Goal: Task Accomplishment & Management: Complete application form

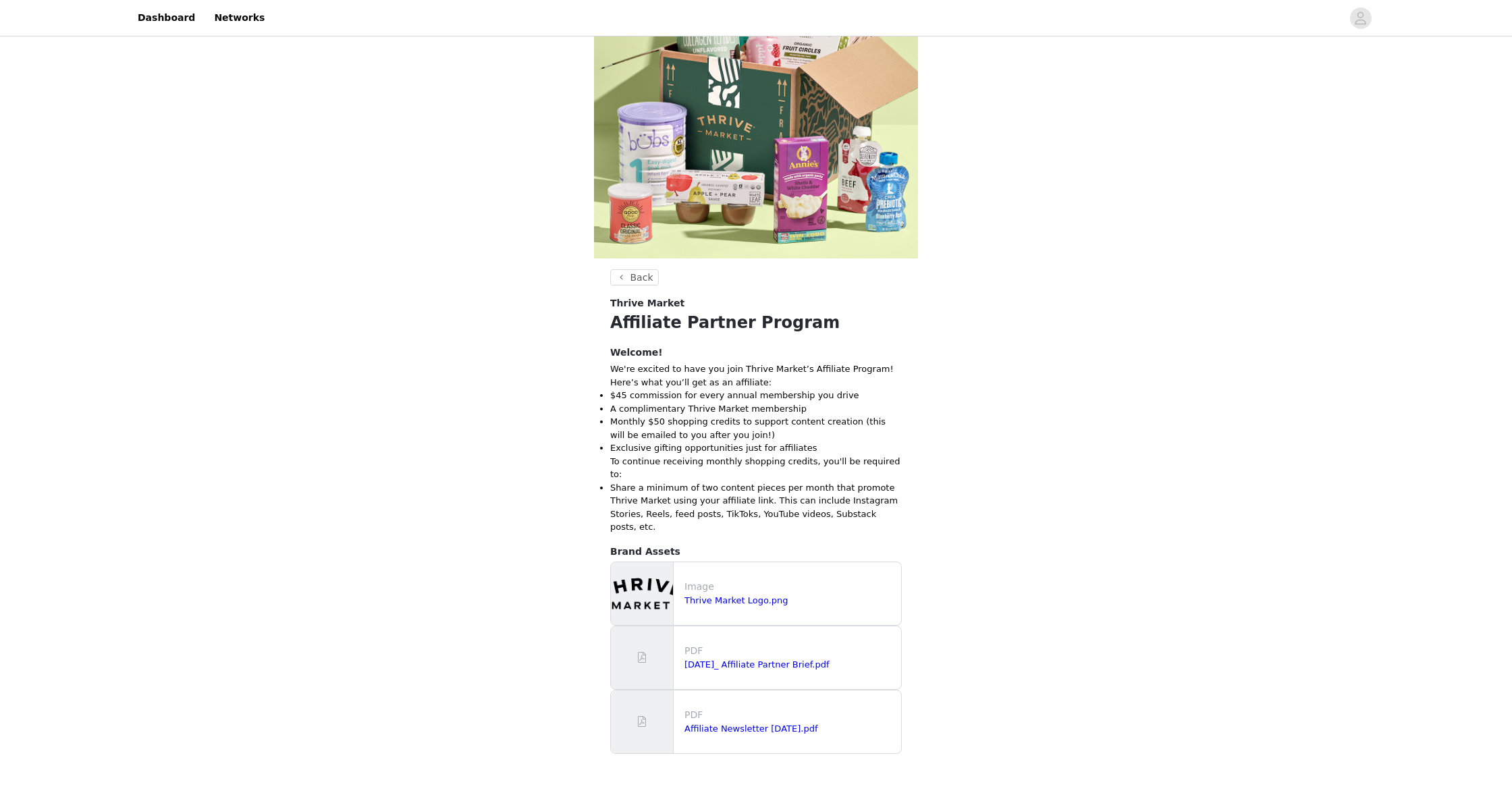
scroll to position [132, 0]
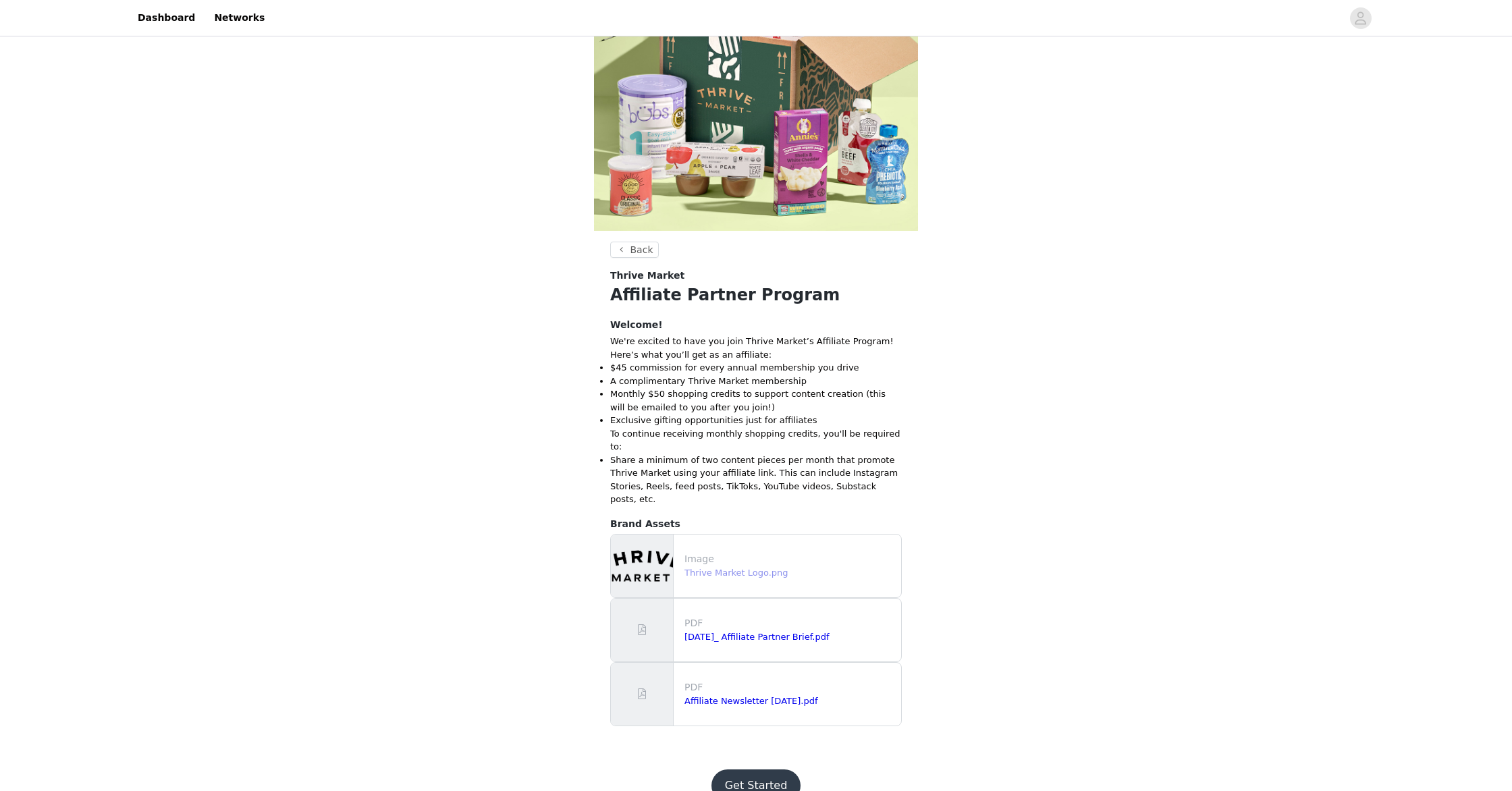
click at [721, 568] on link "Thrive Market Logo.png" at bounding box center [737, 573] width 104 height 10
click at [805, 632] on link "[DATE]_ Affiliate Partner Brief.pdf" at bounding box center [757, 637] width 145 height 10
click at [775, 696] on link "Affiliate Newsletter [DATE].pdf" at bounding box center [751, 701] width 133 height 10
click at [752, 770] on button "Get Started" at bounding box center [756, 786] width 90 height 32
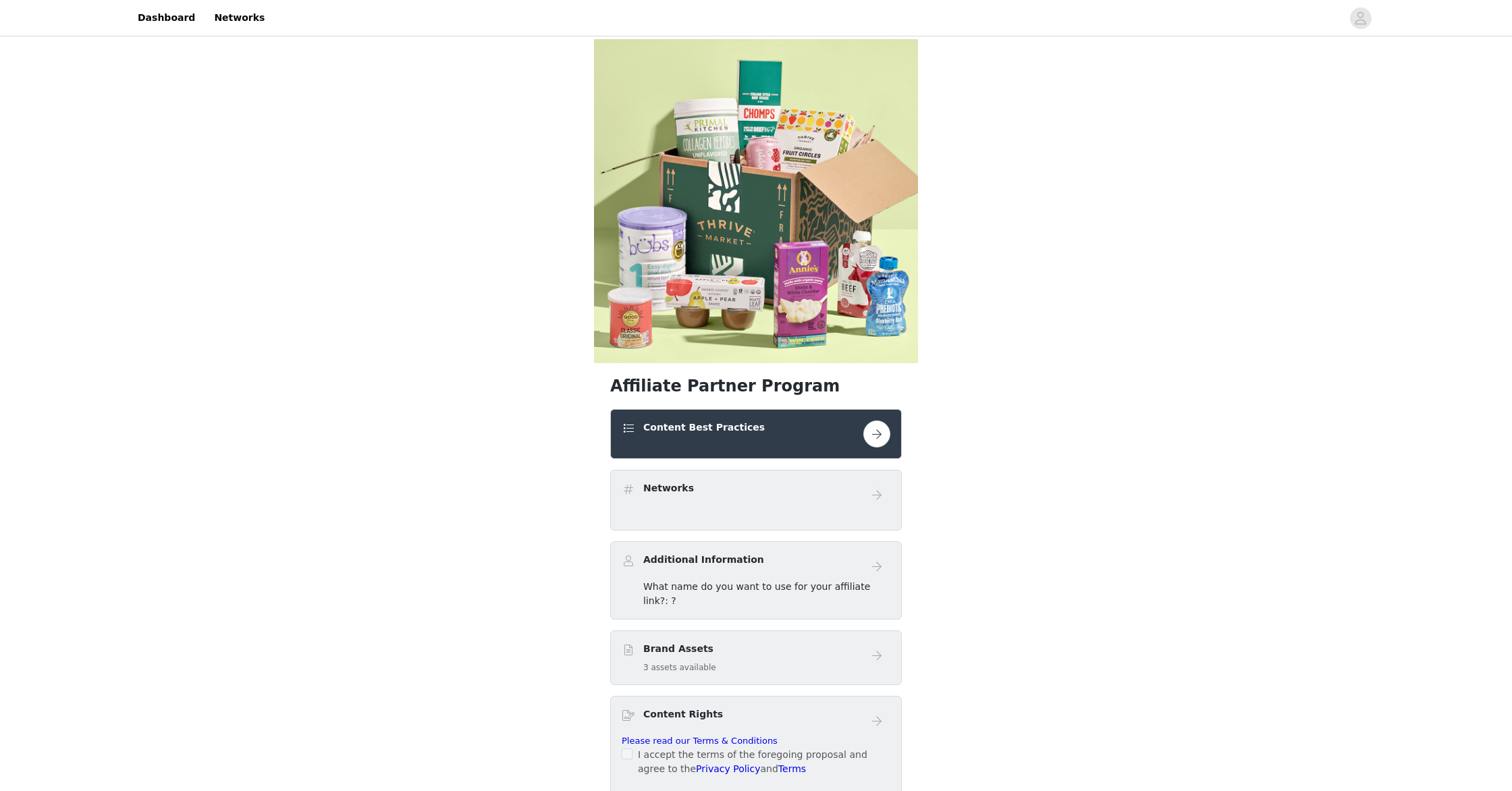
click at [874, 434] on button "button" at bounding box center [877, 434] width 27 height 27
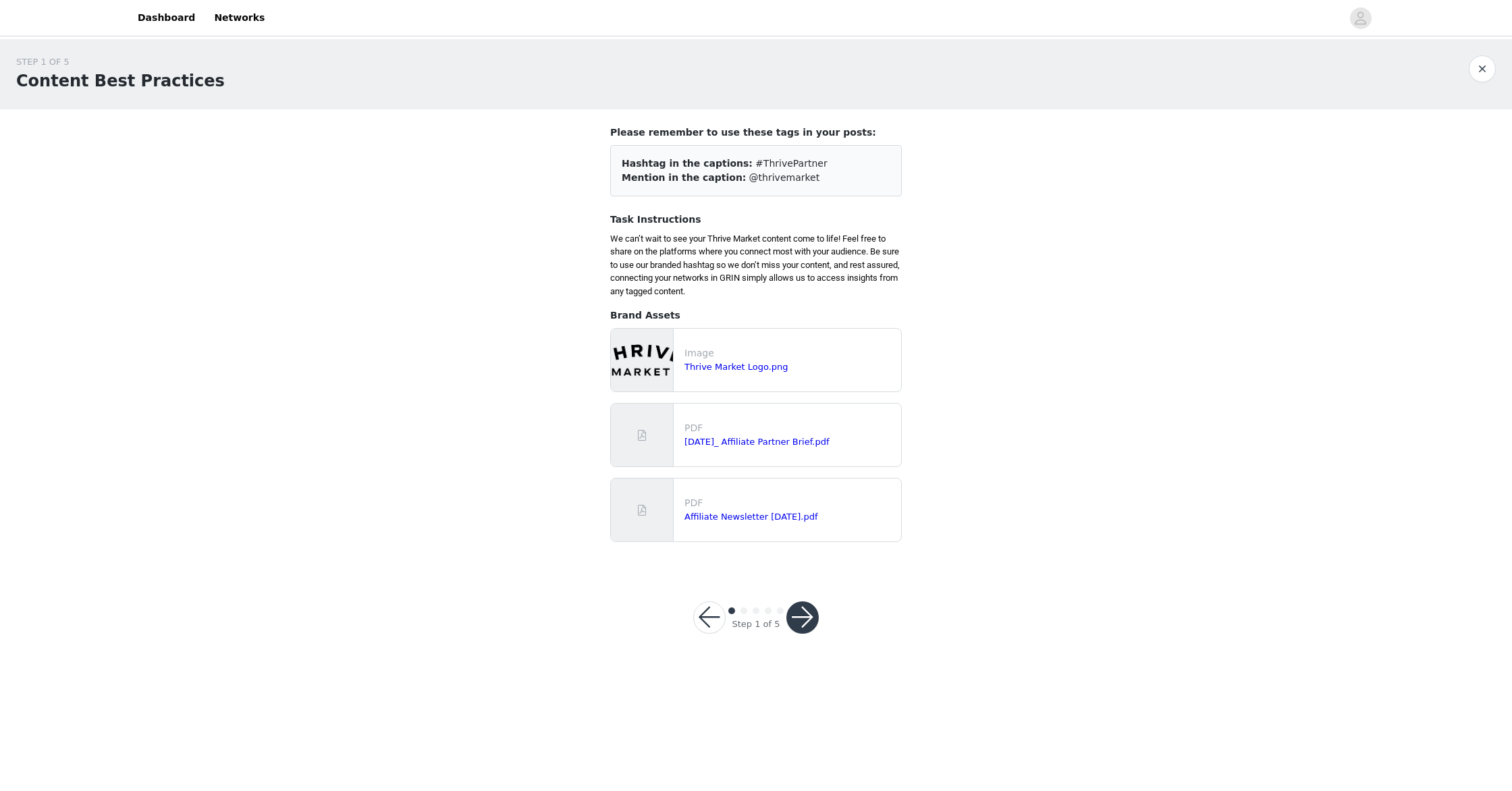
click at [806, 616] on button "button" at bounding box center [803, 618] width 32 height 32
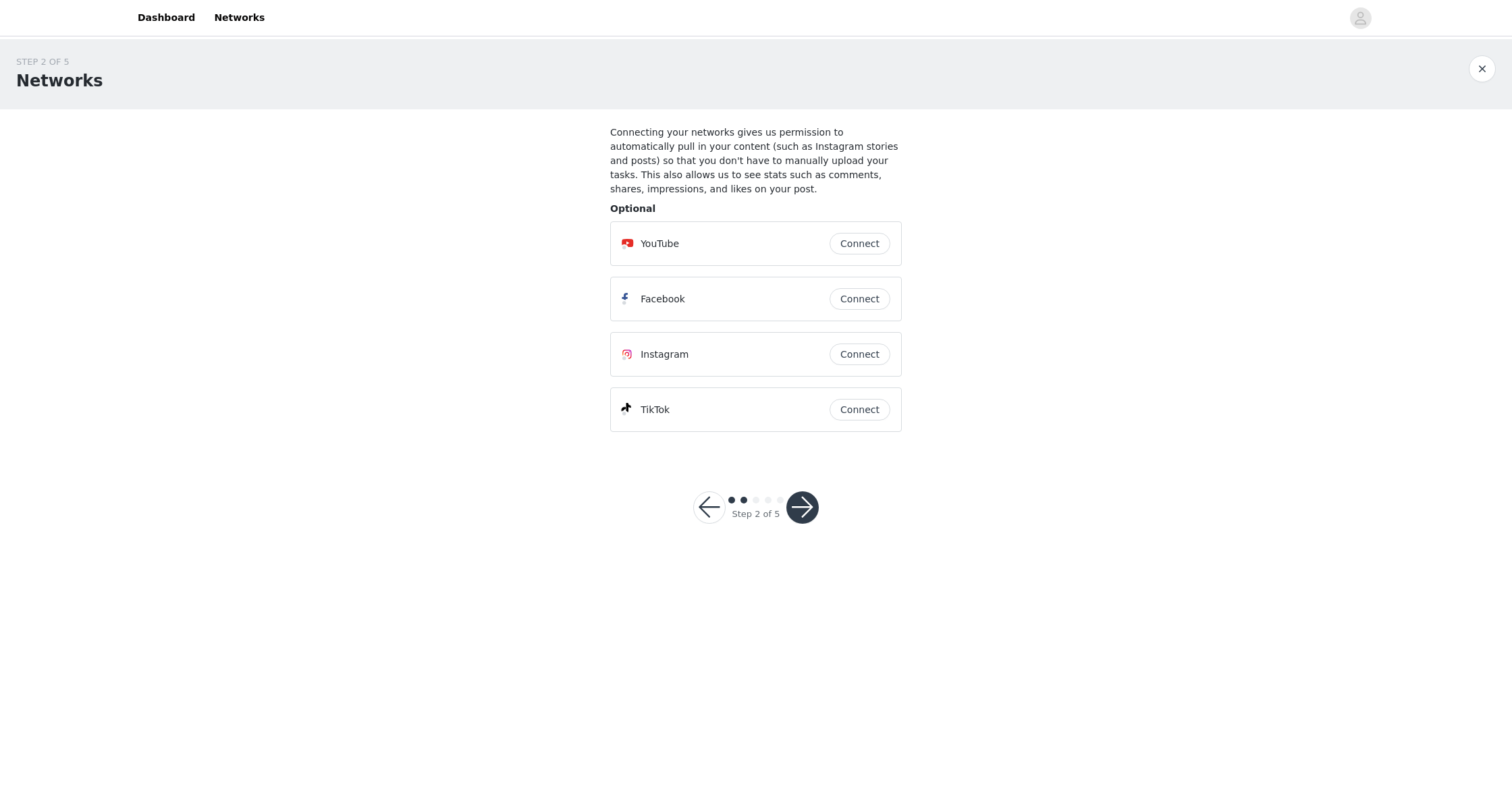
click at [861, 345] on button "Connect" at bounding box center [860, 354] width 60 height 22
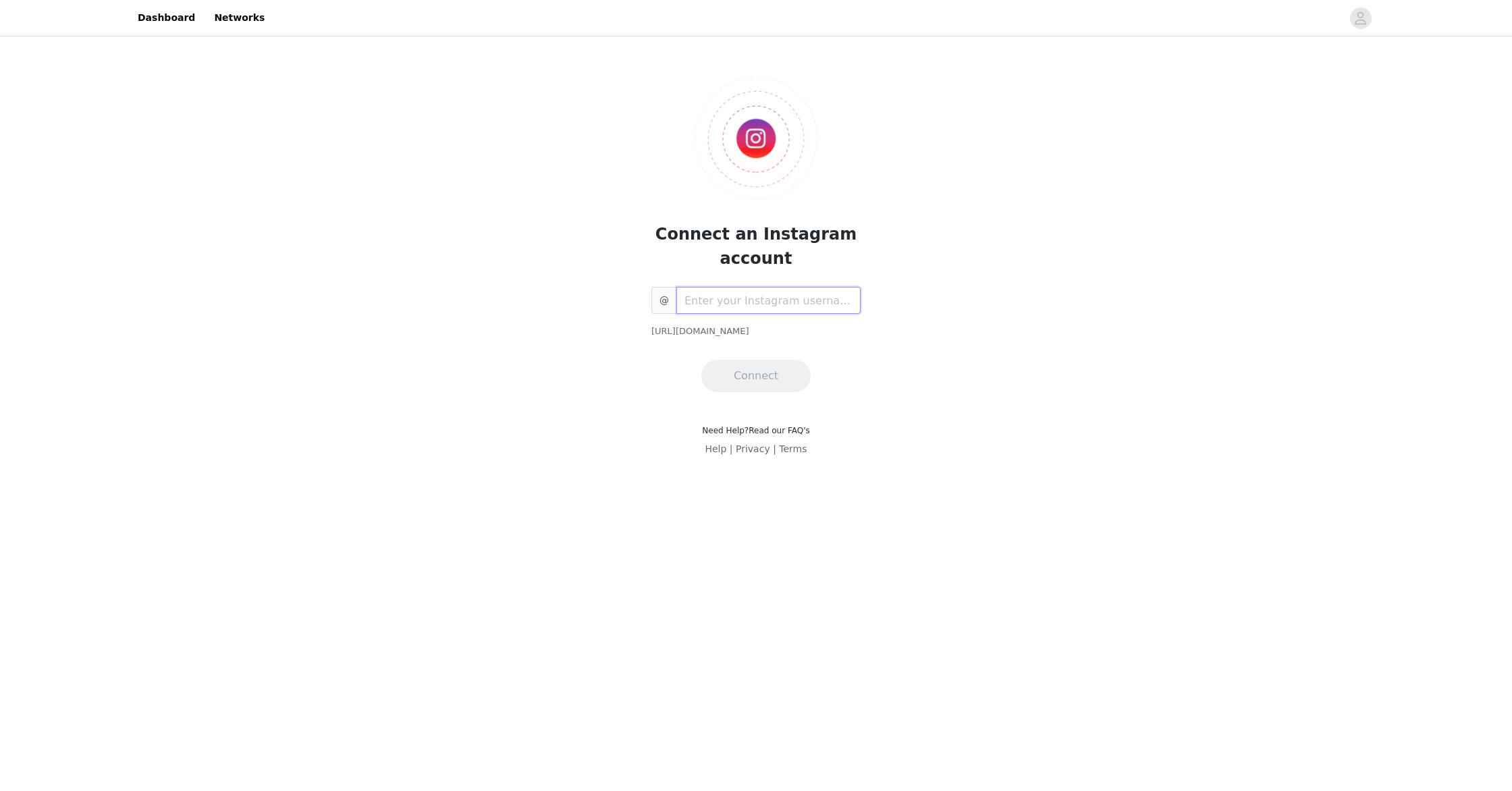
click at [799, 305] on input "text" at bounding box center [768, 300] width 184 height 27
type input "ham_family_5"
click at [778, 373] on button "Connect" at bounding box center [756, 376] width 110 height 32
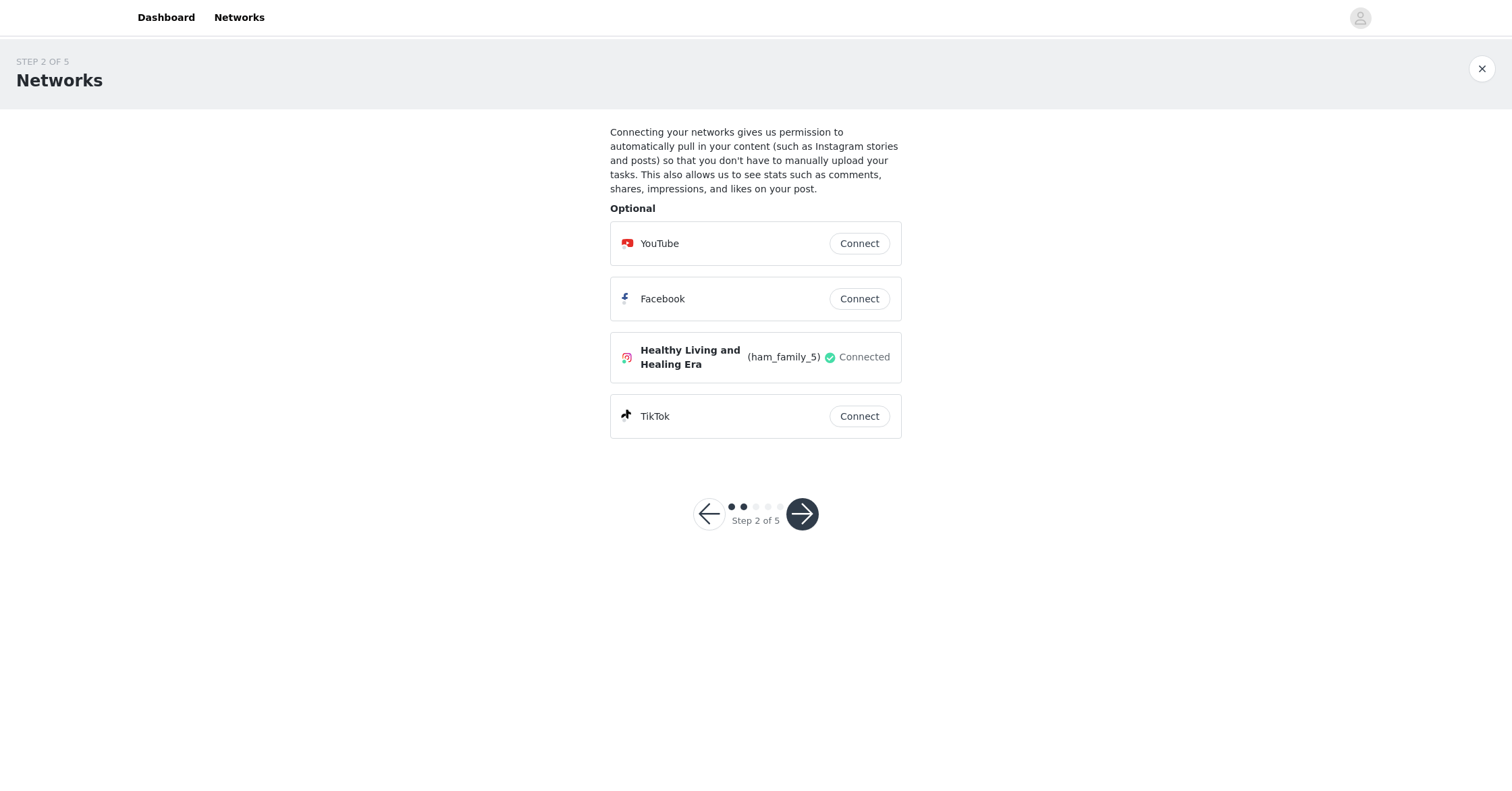
click at [865, 297] on button "Connect" at bounding box center [860, 299] width 60 height 22
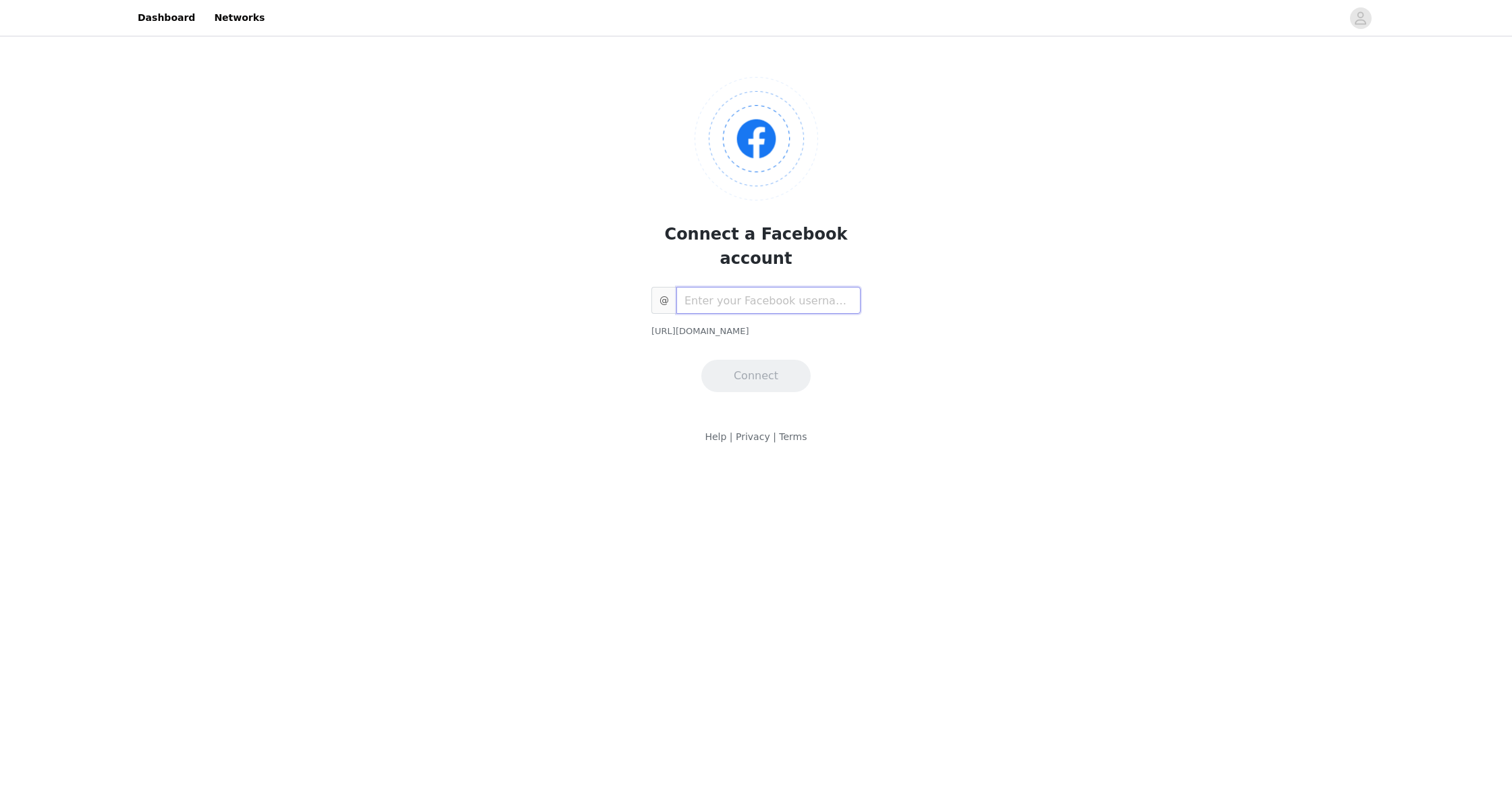
click at [784, 287] on input "text" at bounding box center [768, 300] width 184 height 27
drag, startPoint x: 749, startPoint y: 274, endPoint x: 676, endPoint y: 276, distance: 73.0
click at [677, 287] on input "[DOMAIN_NAME]" at bounding box center [768, 300] width 184 height 27
type input "cheriham"
click at [739, 360] on button "Connect" at bounding box center [756, 376] width 110 height 32
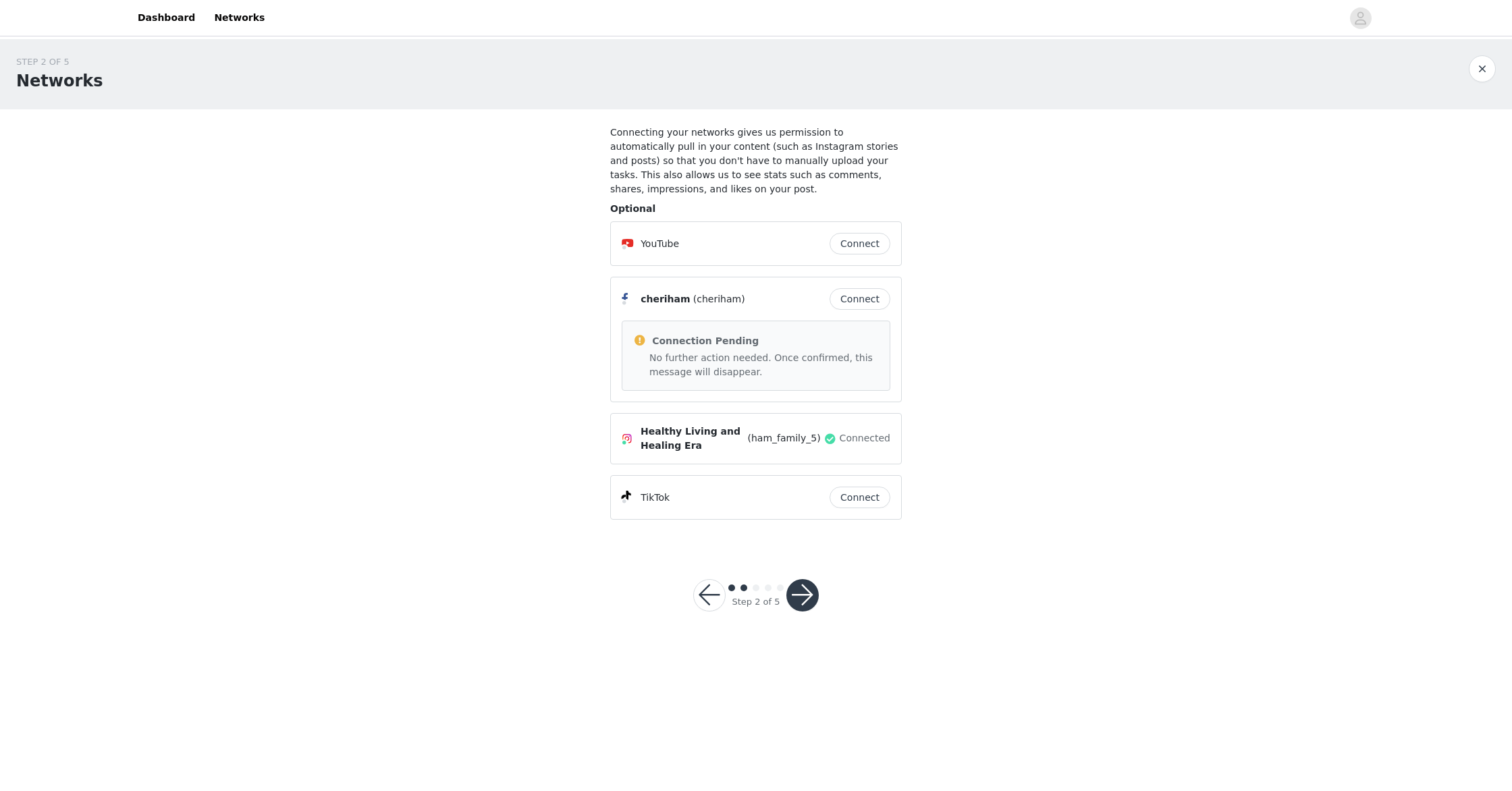
click at [806, 598] on button "button" at bounding box center [803, 596] width 32 height 32
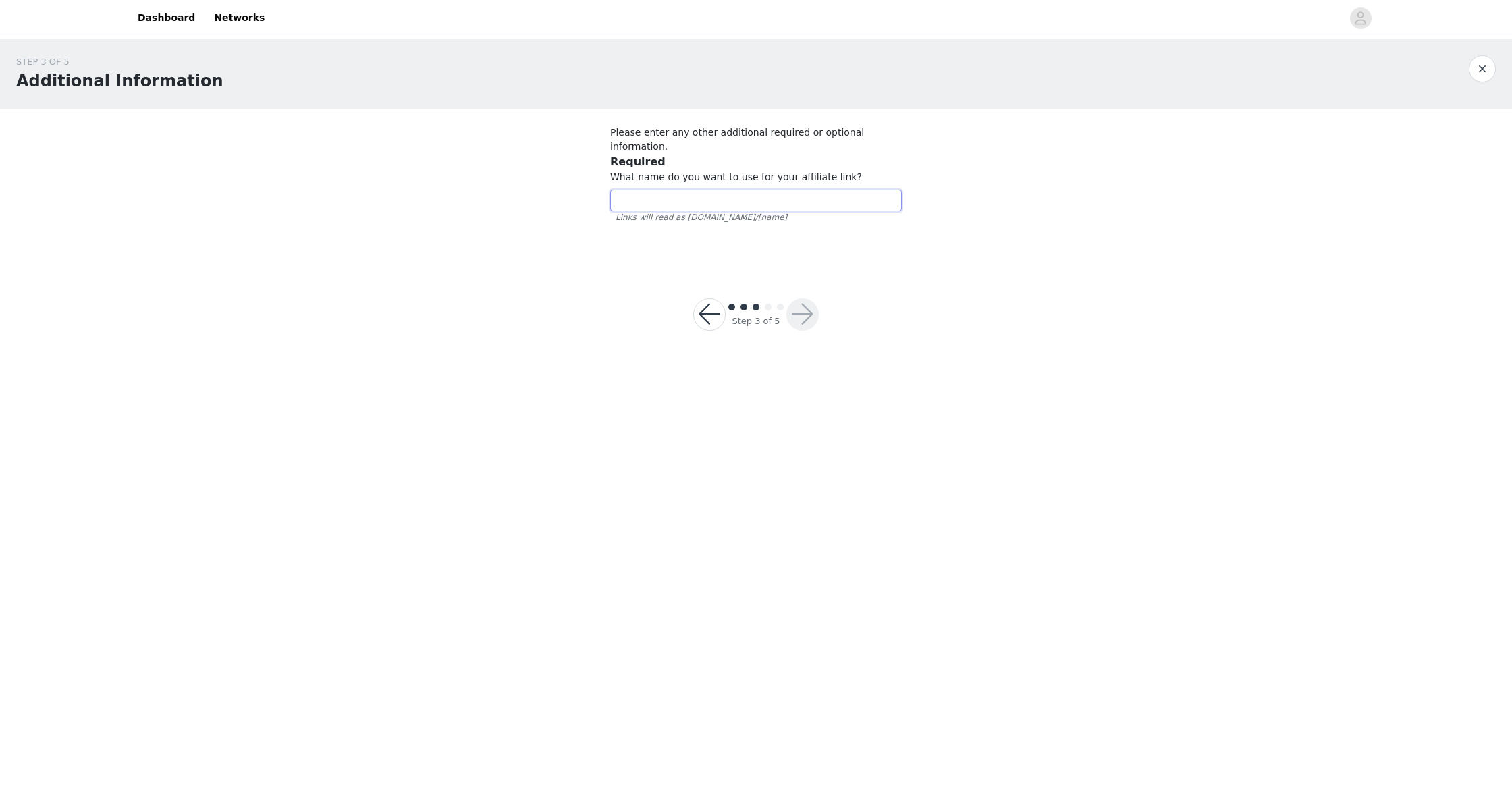
click at [781, 190] on input "text" at bounding box center [756, 200] width 292 height 22
type input "[PERSON_NAME]"
click at [816, 298] on button "button" at bounding box center [803, 314] width 32 height 32
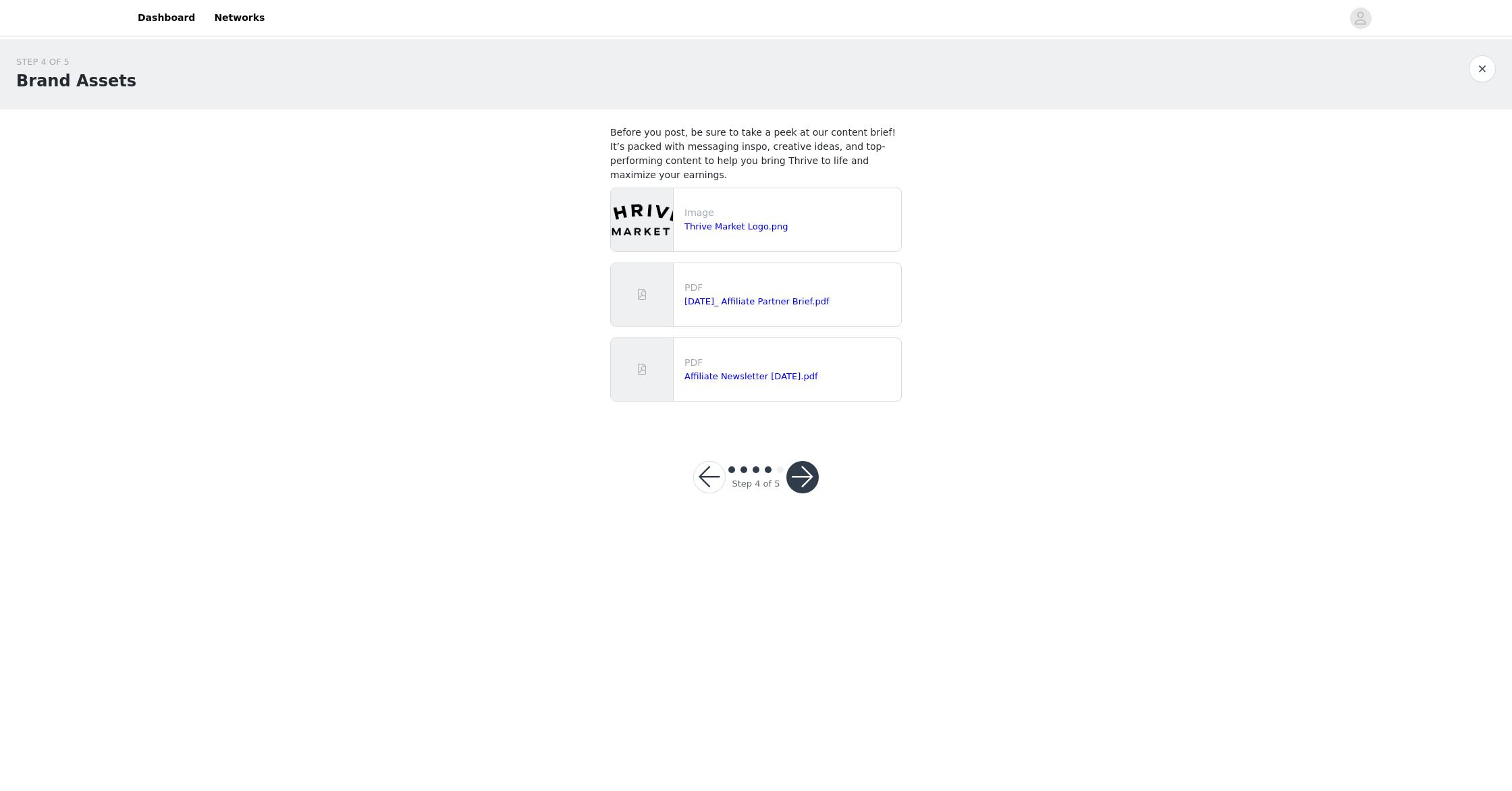
click at [714, 479] on button "button" at bounding box center [709, 477] width 32 height 32
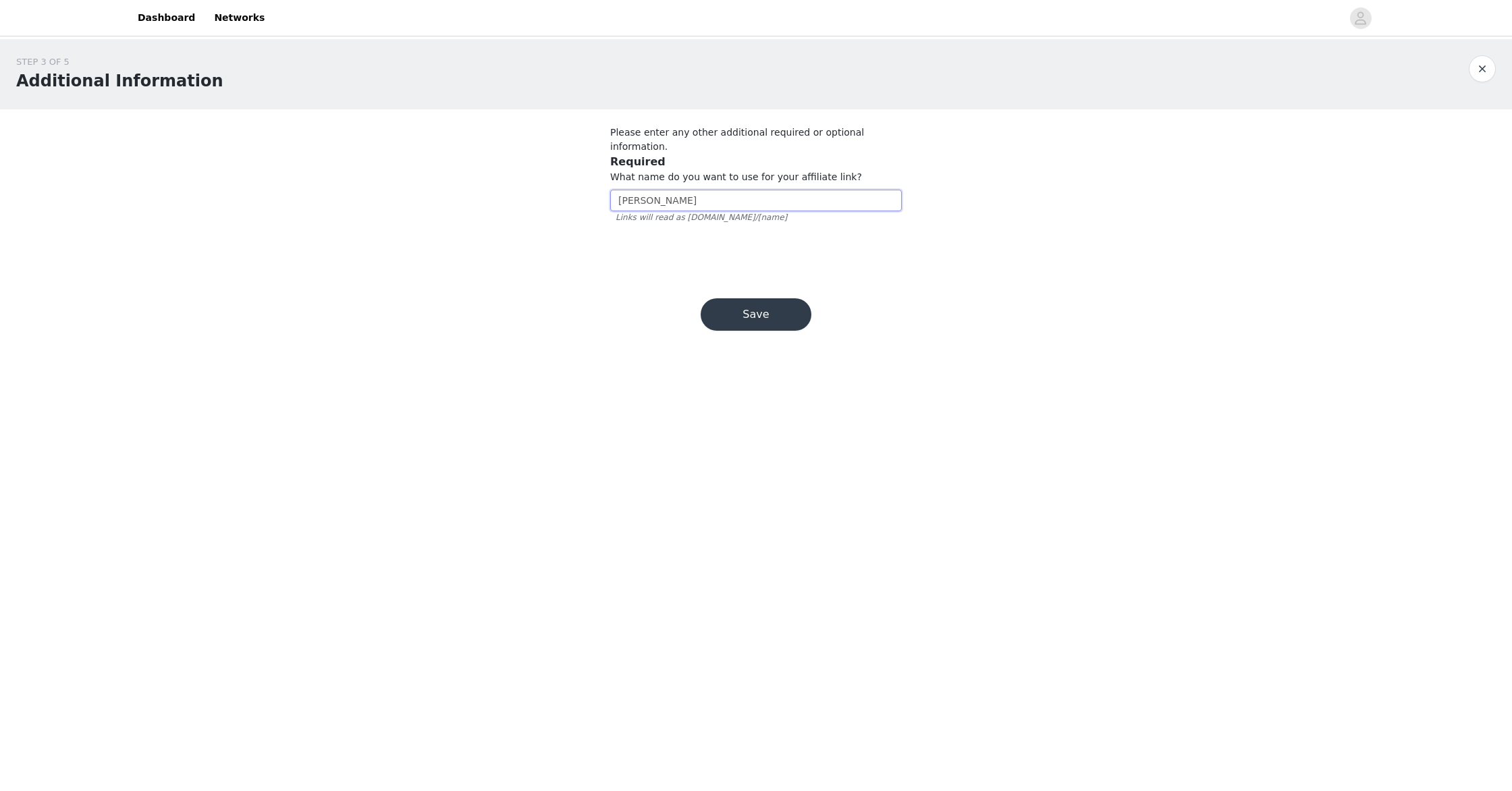
click at [678, 190] on input "[PERSON_NAME]" at bounding box center [756, 200] width 292 height 22
click at [641, 190] on input "Era" at bounding box center [756, 200] width 292 height 22
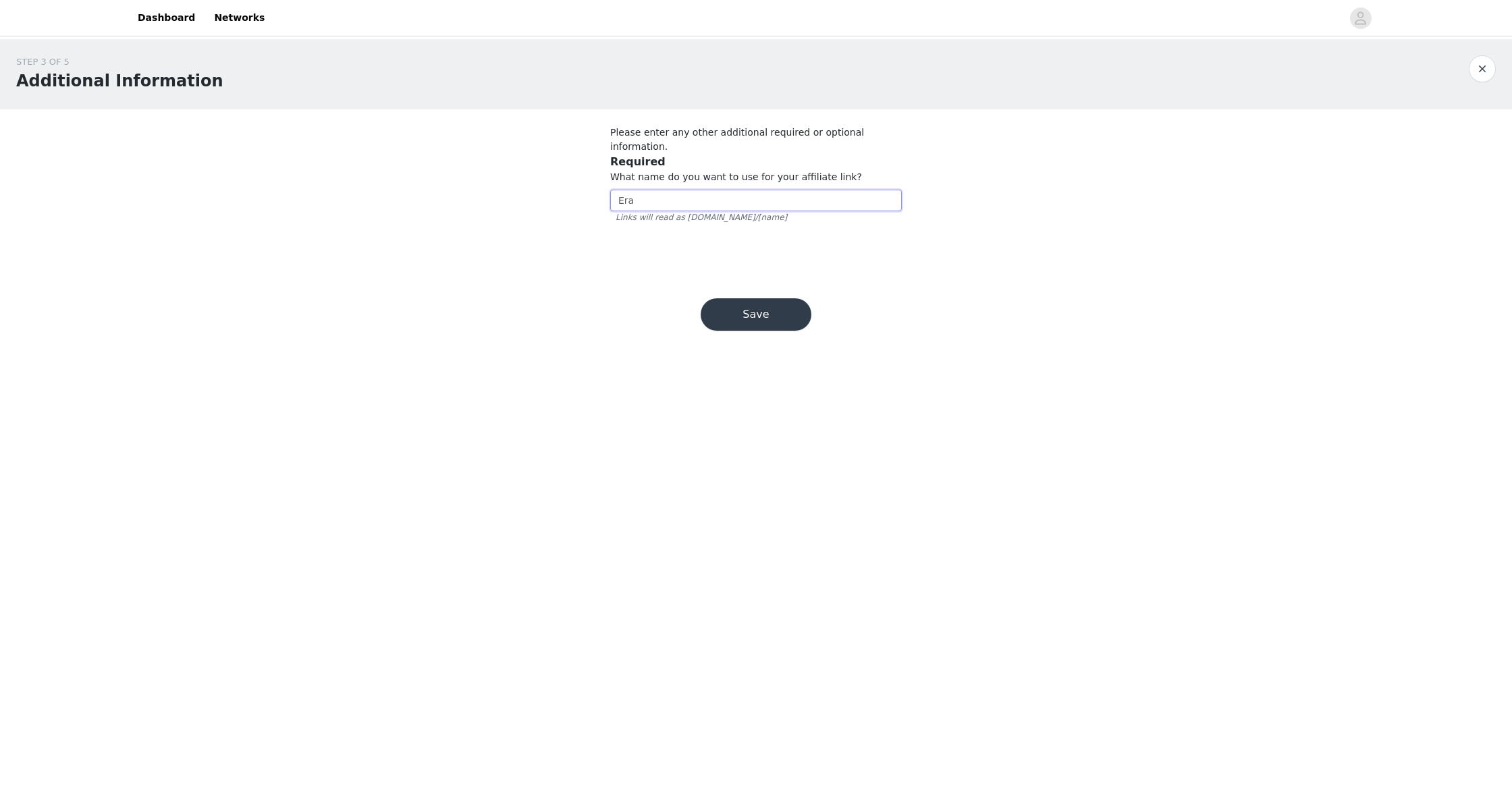
click at [641, 190] on input "Era" at bounding box center [756, 200] width 292 height 22
type input "[PERSON_NAME]"
click at [759, 319] on div "Save" at bounding box center [756, 314] width 143 height 65
click at [768, 298] on button "Save" at bounding box center [756, 314] width 110 height 32
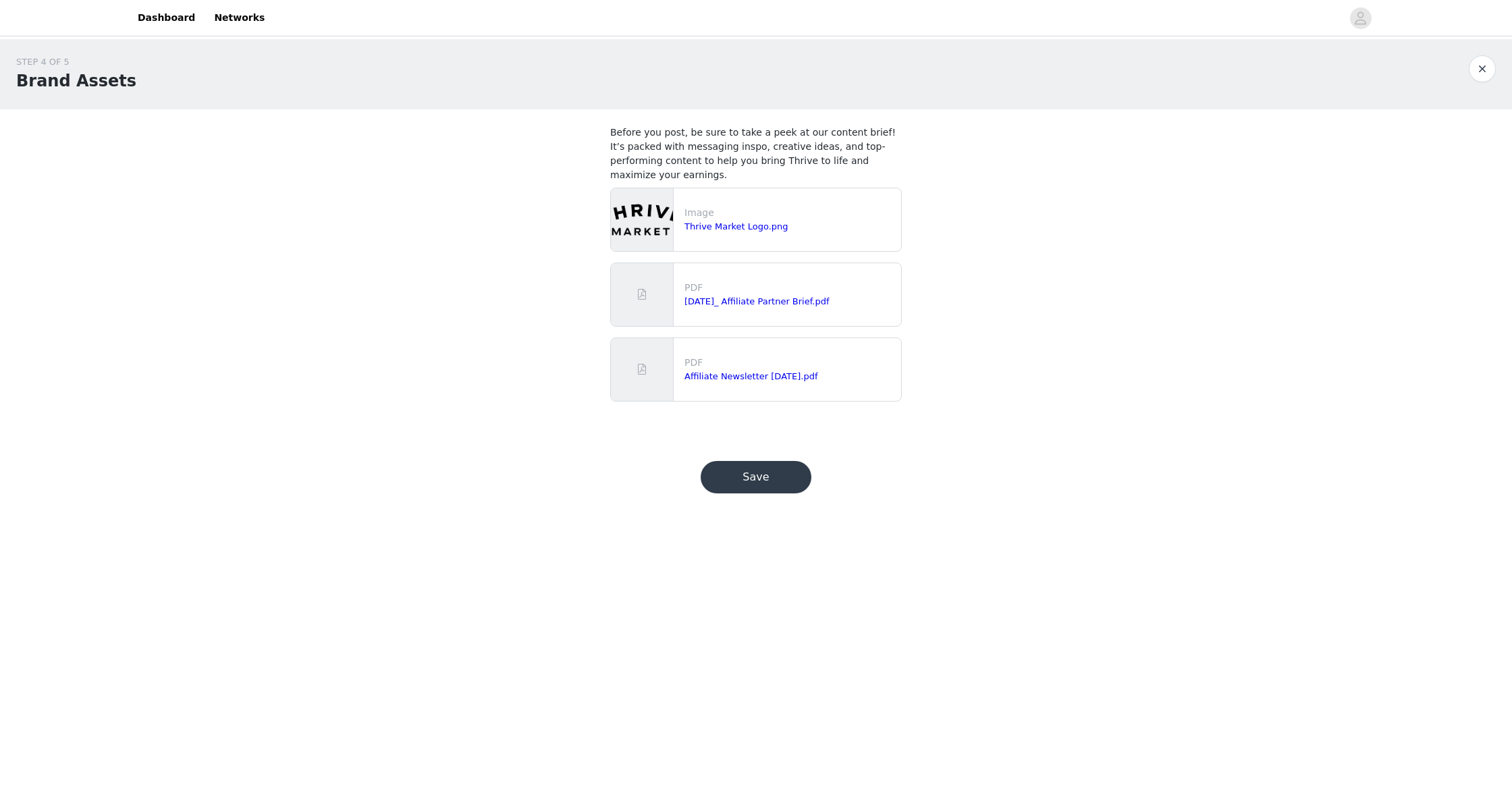
click at [757, 476] on button "Save" at bounding box center [756, 477] width 110 height 32
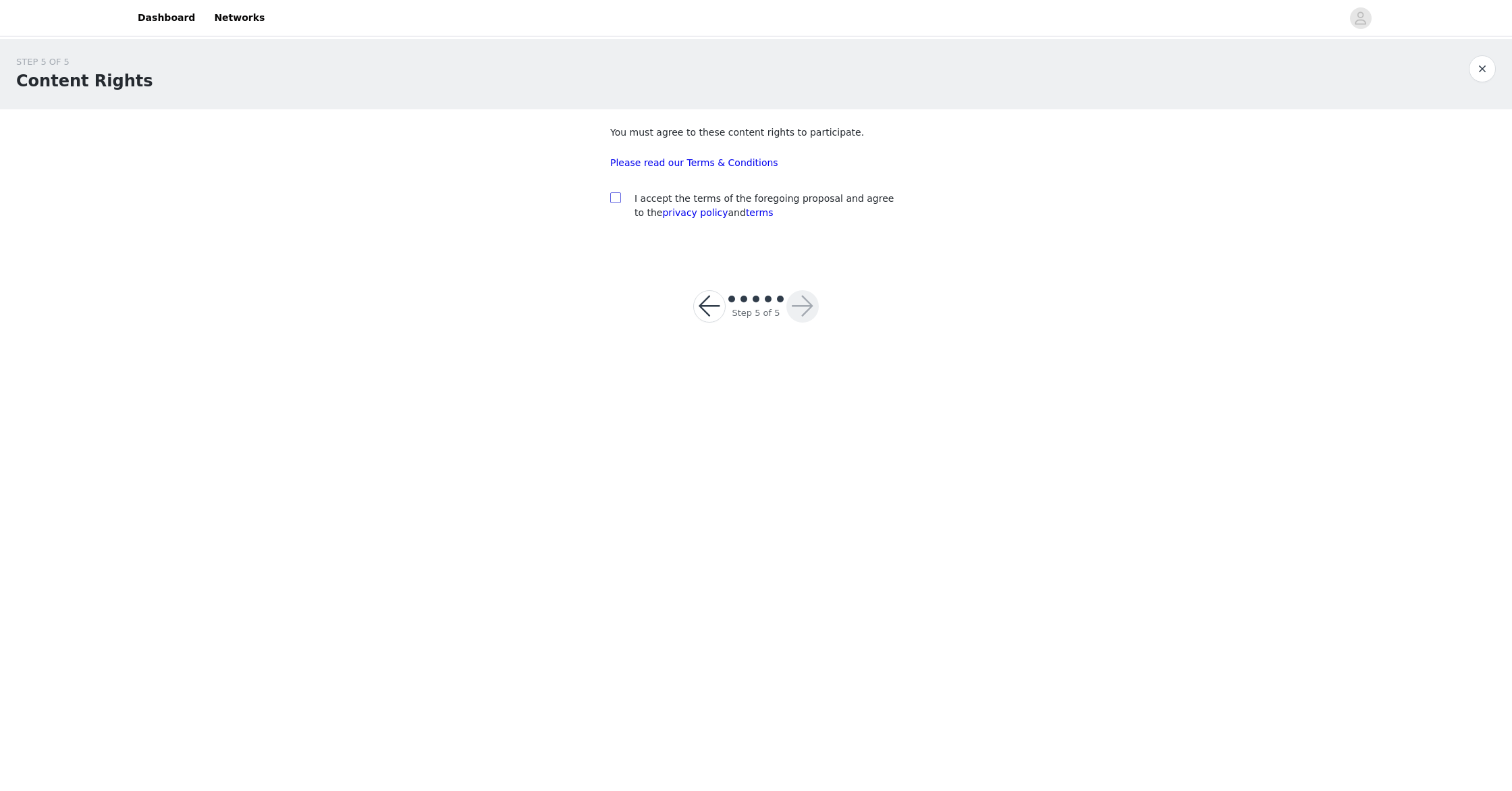
click at [616, 196] on input "checkbox" at bounding box center [614, 197] width 9 height 9
checkbox input "true"
click at [810, 307] on button "button" at bounding box center [803, 307] width 32 height 32
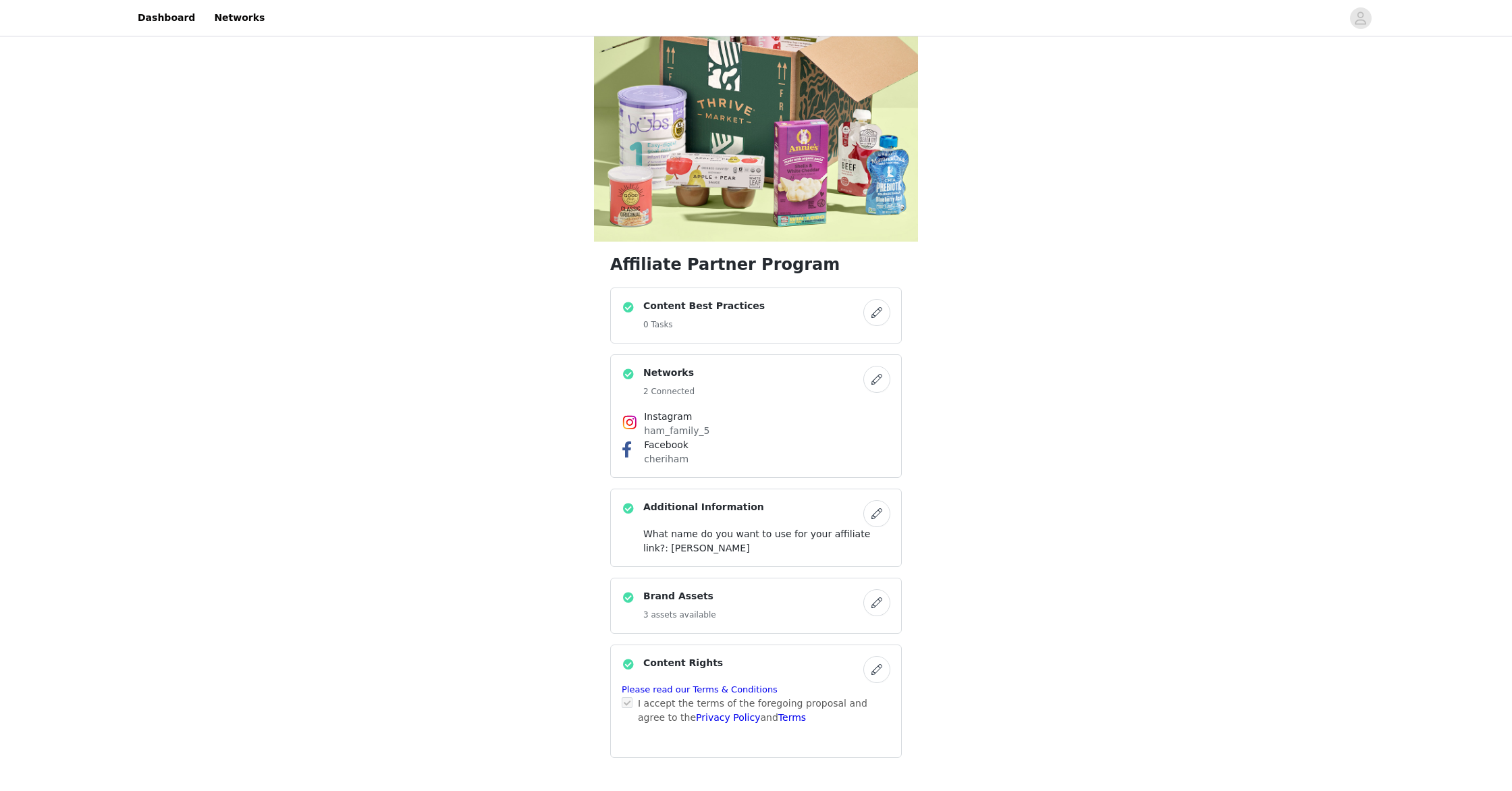
scroll to position [125, 0]
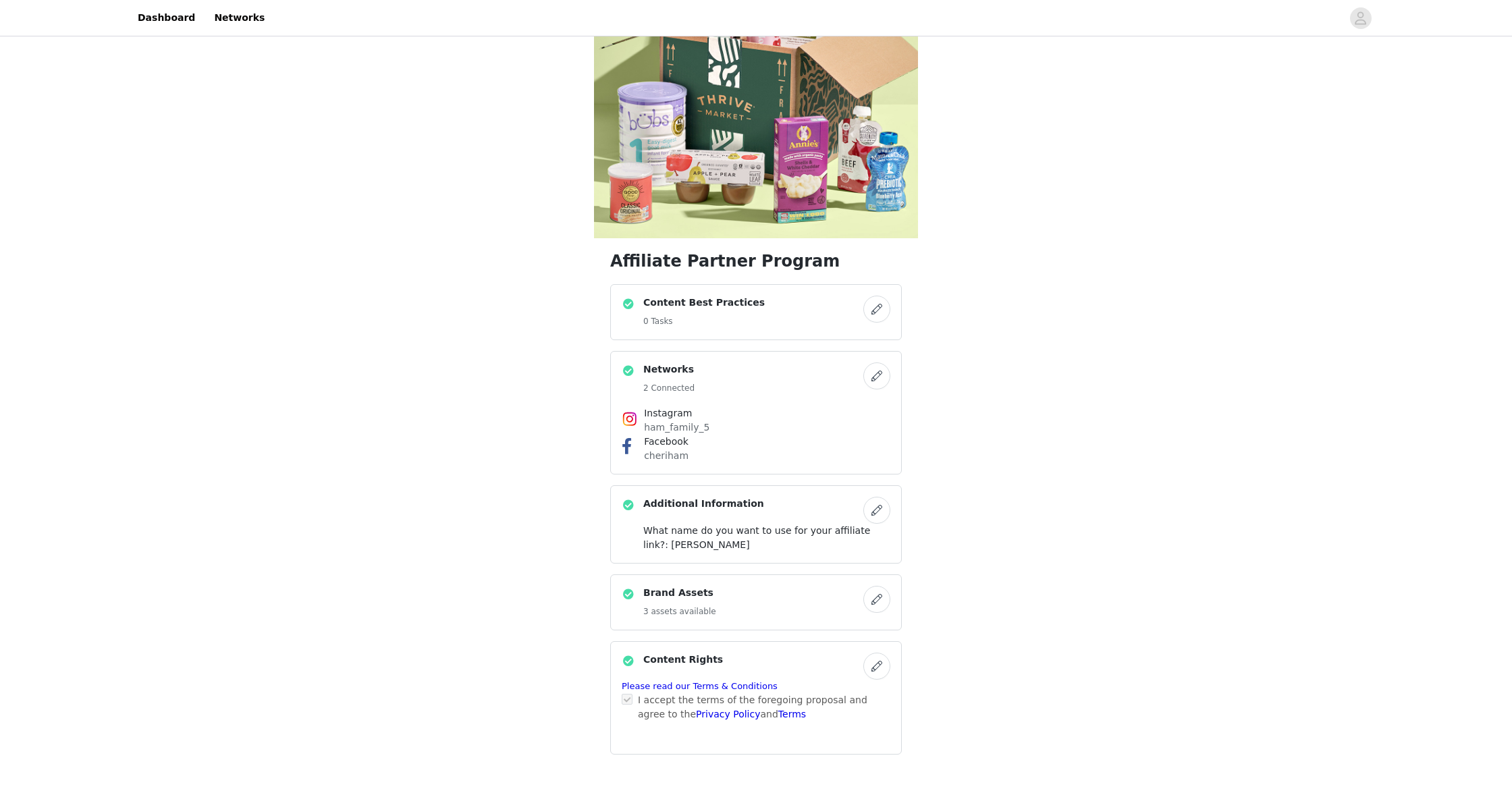
click at [724, 302] on h4 "Content Best Practices" at bounding box center [704, 303] width 122 height 14
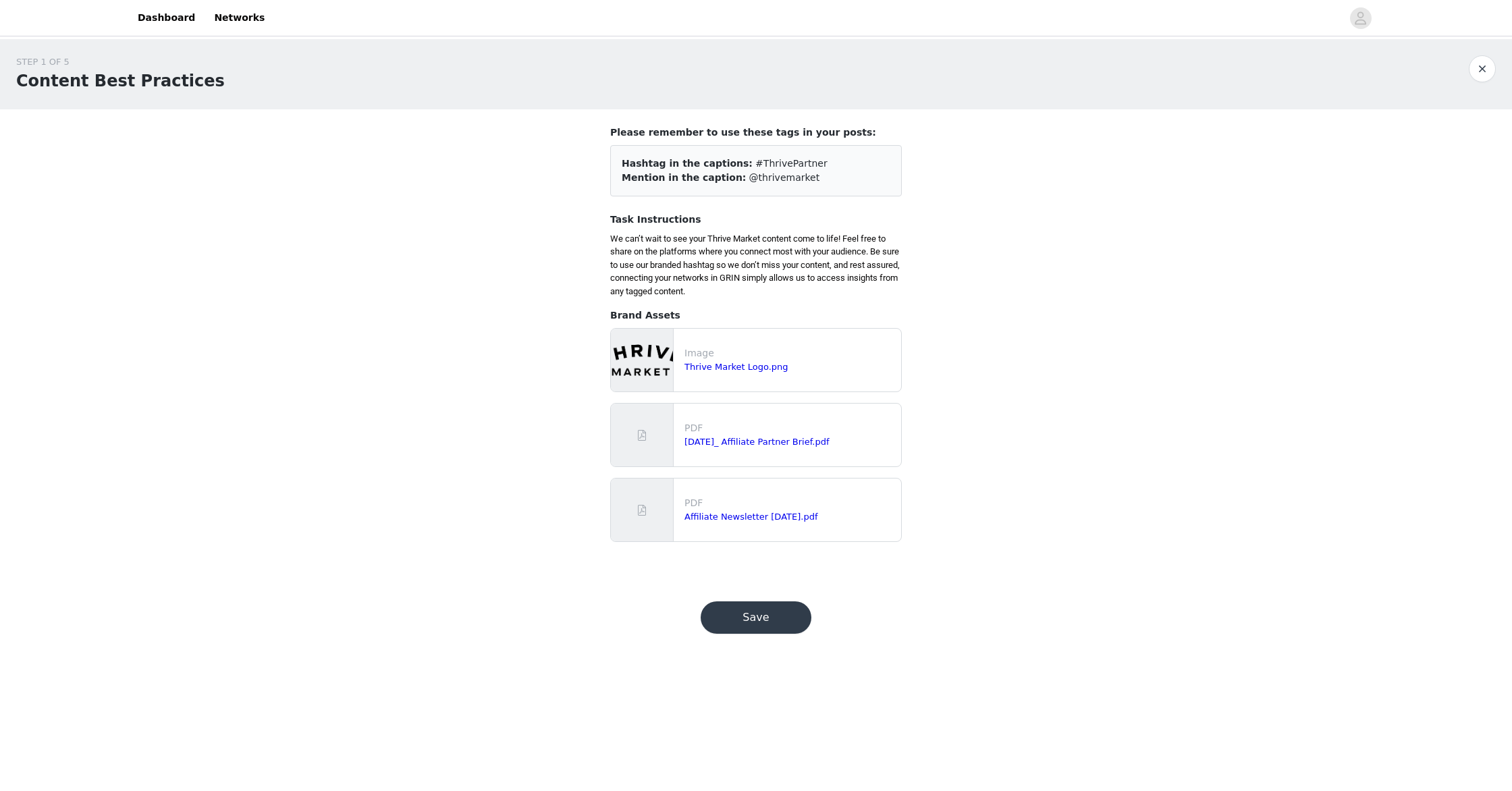
click at [784, 622] on button "Save" at bounding box center [756, 618] width 110 height 32
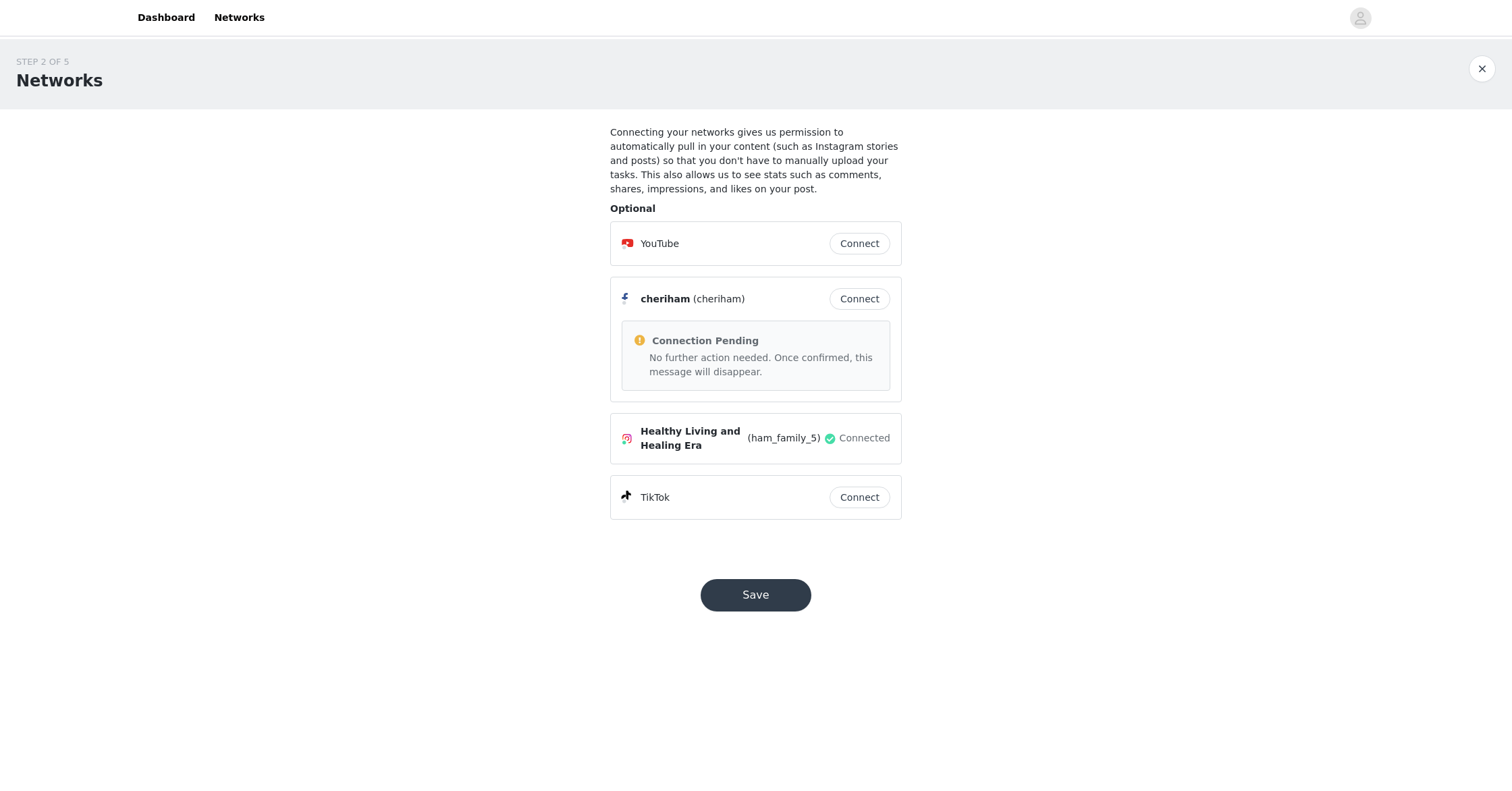
click at [747, 587] on button "Save" at bounding box center [756, 596] width 110 height 32
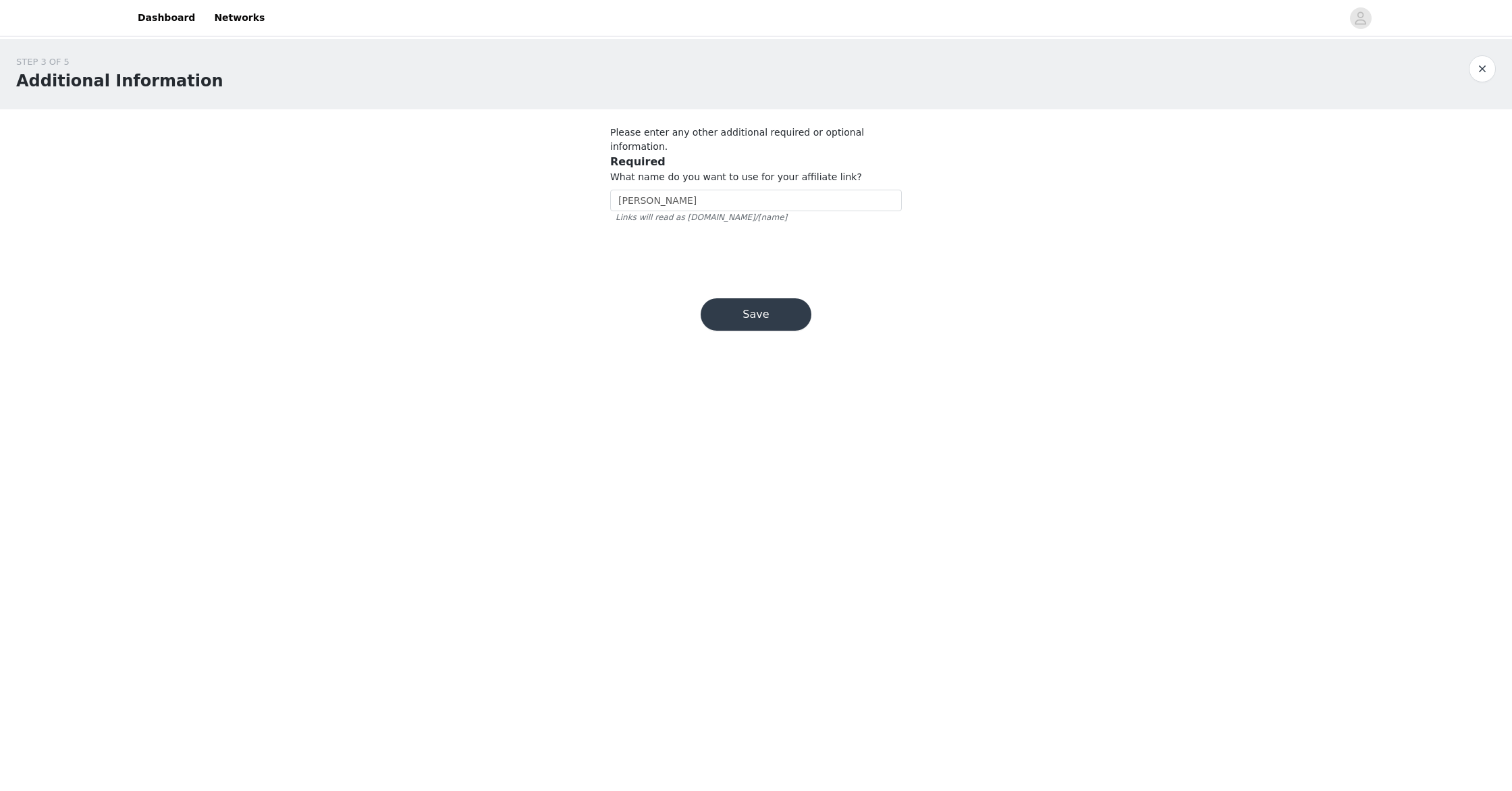
click at [789, 298] on button "Save" at bounding box center [756, 314] width 110 height 32
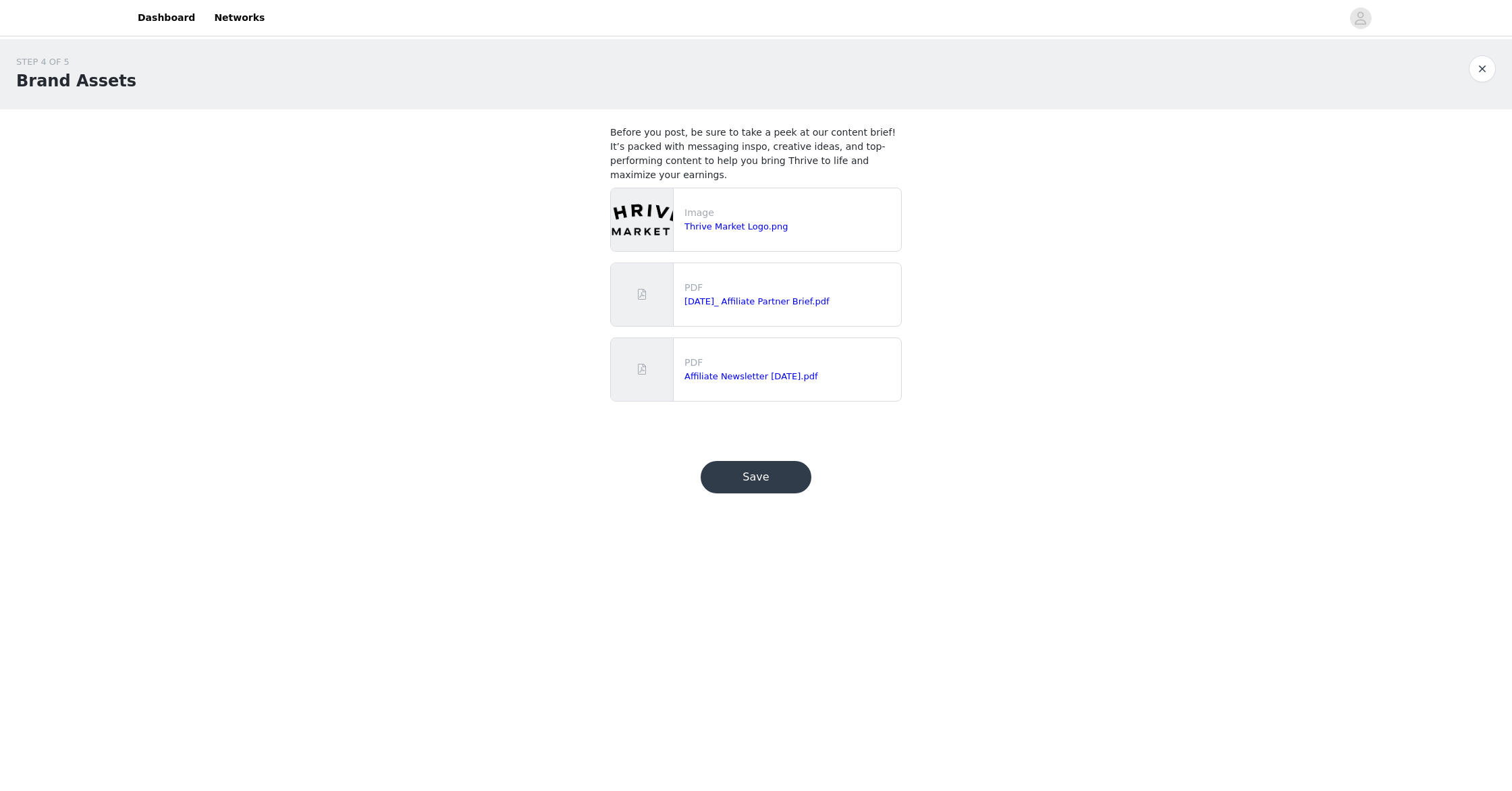
click at [782, 488] on button "Save" at bounding box center [756, 477] width 110 height 32
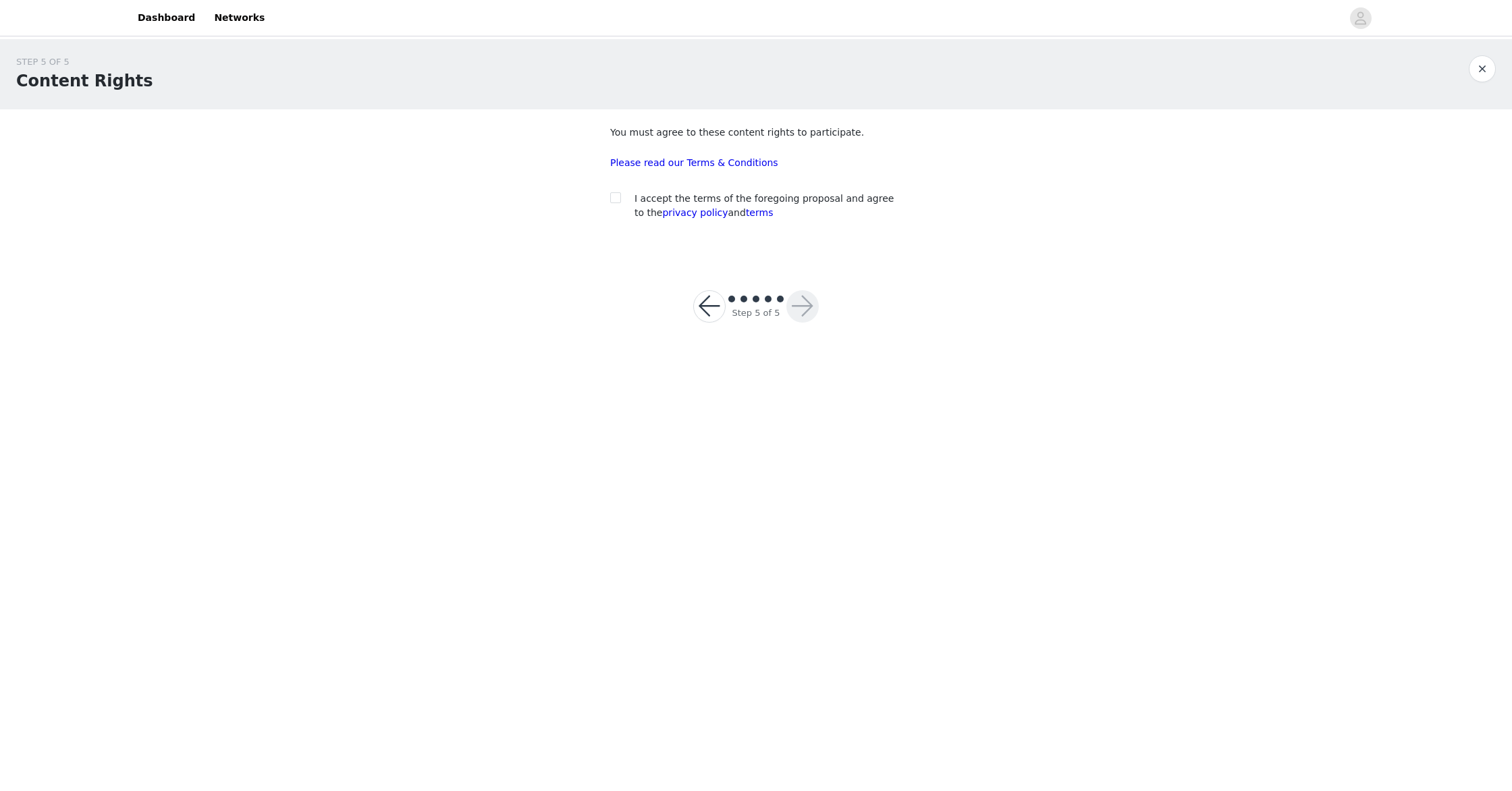
click at [814, 203] on span "I accept the terms of the foregoing proposal and agree to the privacy policy an…" at bounding box center [764, 206] width 259 height 25
click at [619, 200] on input "checkbox" at bounding box center [614, 197] width 9 height 9
checkbox input "true"
click at [786, 311] on div "Step 5 of 5" at bounding box center [756, 306] width 60 height 26
drag, startPoint x: 828, startPoint y: 304, endPoint x: 813, endPoint y: 306, distance: 15.1
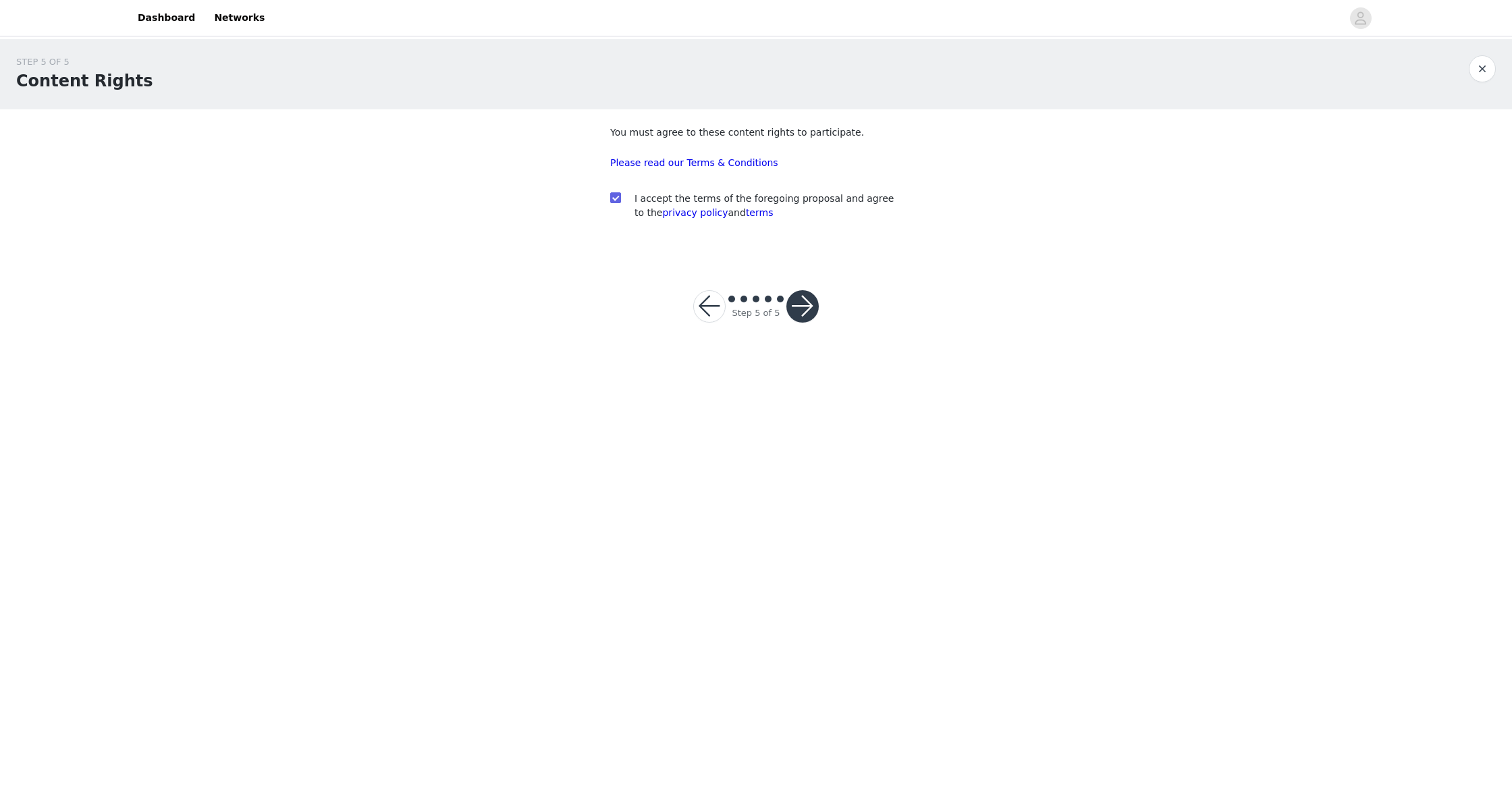
click at [827, 304] on div "Step 5 of 5" at bounding box center [756, 307] width 158 height 65
click at [809, 306] on button "button" at bounding box center [803, 307] width 32 height 32
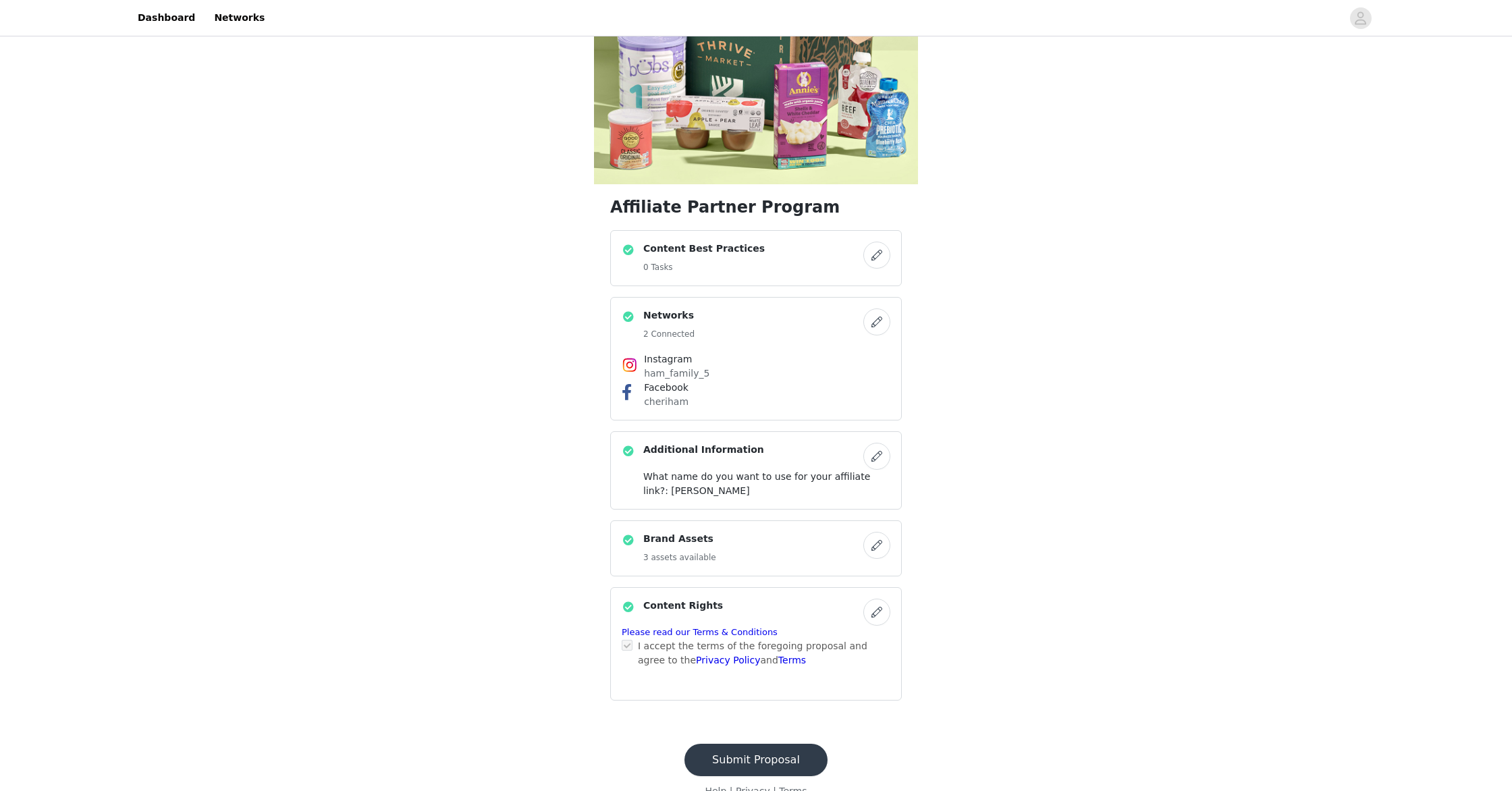
scroll to position [202, 0]
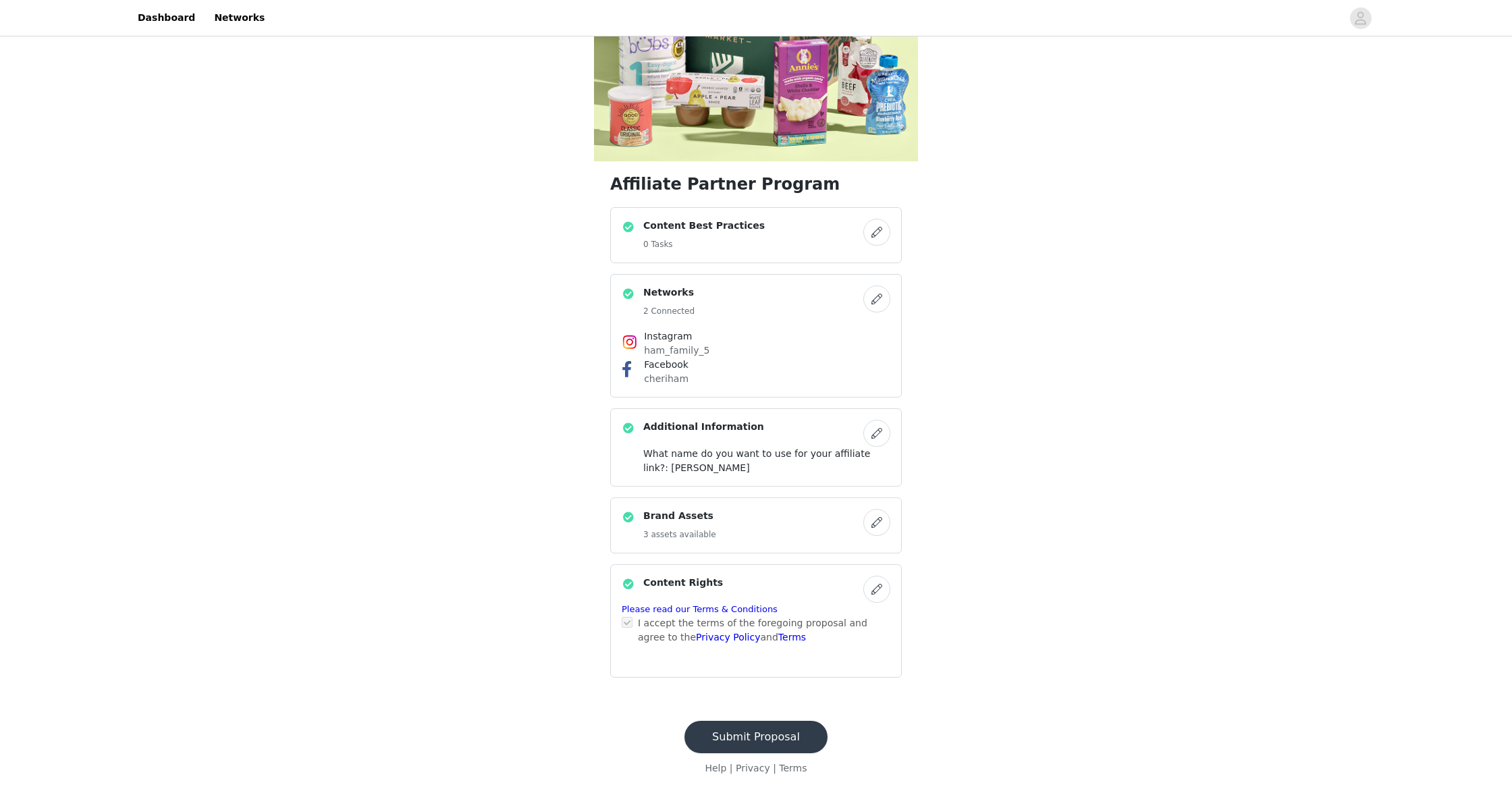
click at [877, 522] on button "button" at bounding box center [877, 522] width 27 height 27
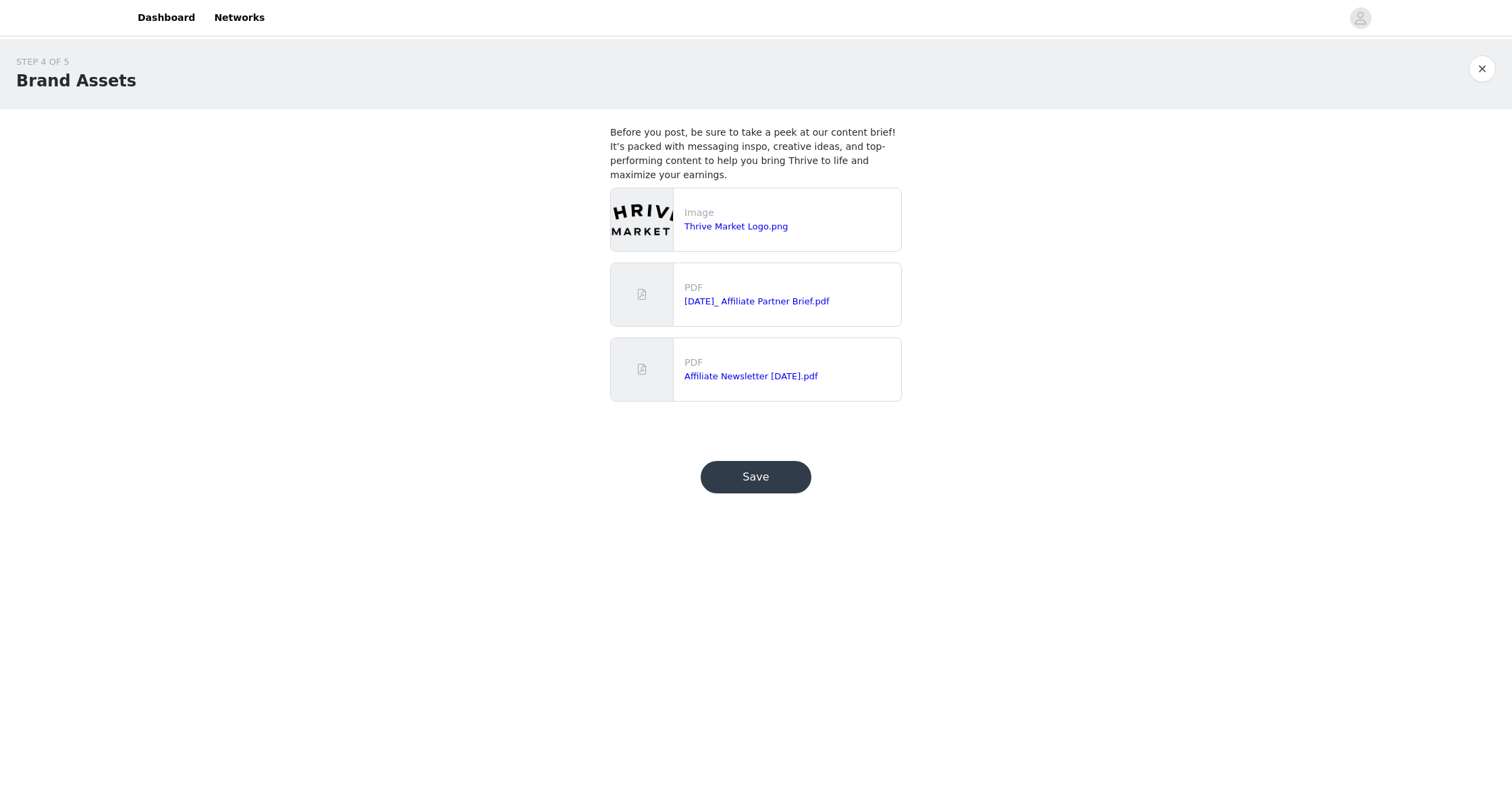
click at [736, 466] on button "Save" at bounding box center [756, 477] width 110 height 32
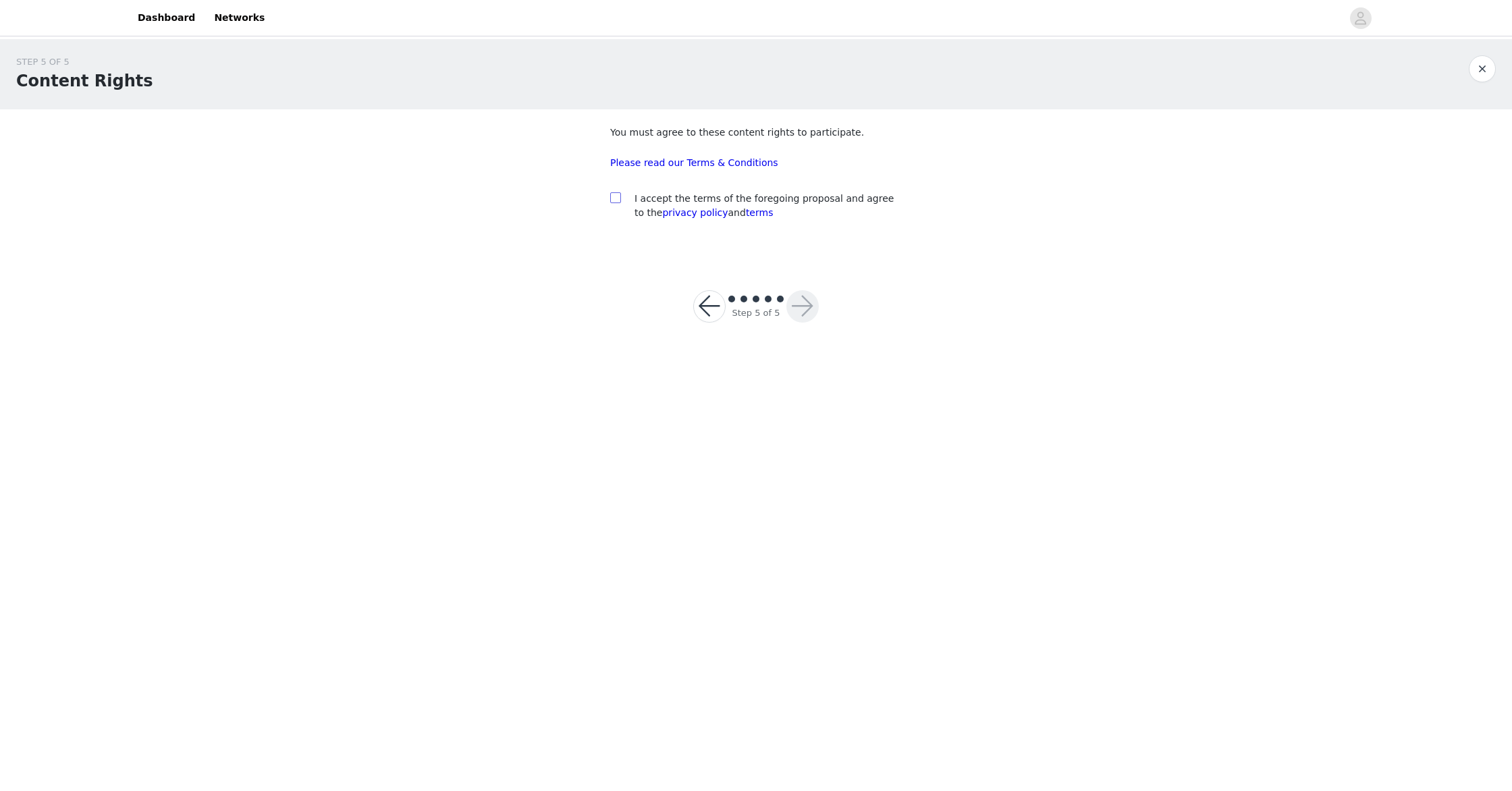
click at [616, 197] on input "checkbox" at bounding box center [614, 197] width 9 height 9
checkbox input "true"
click at [805, 310] on button "button" at bounding box center [803, 307] width 32 height 32
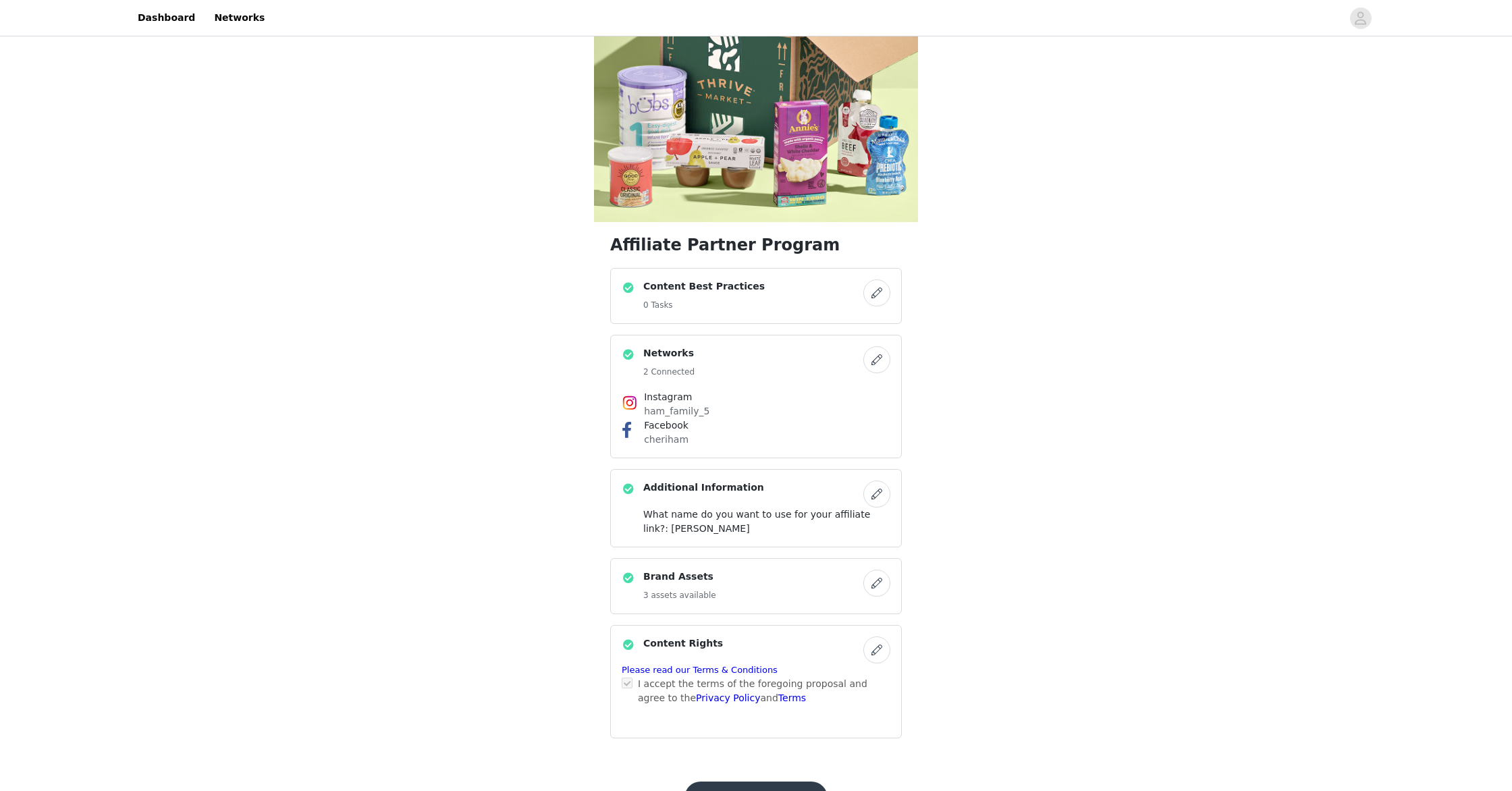
scroll to position [202, 0]
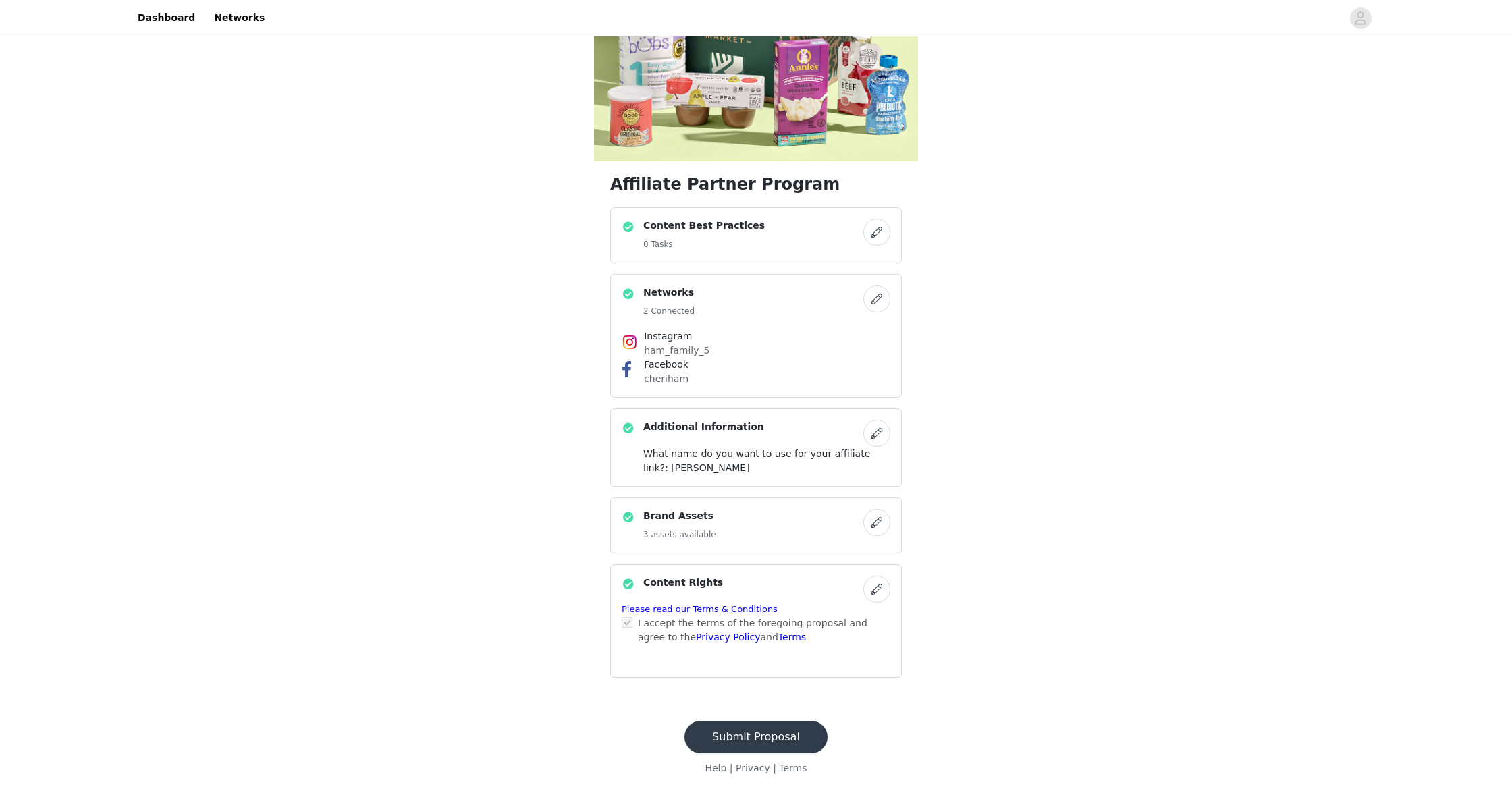
click at [752, 738] on button "Submit Proposal" at bounding box center [756, 737] width 143 height 32
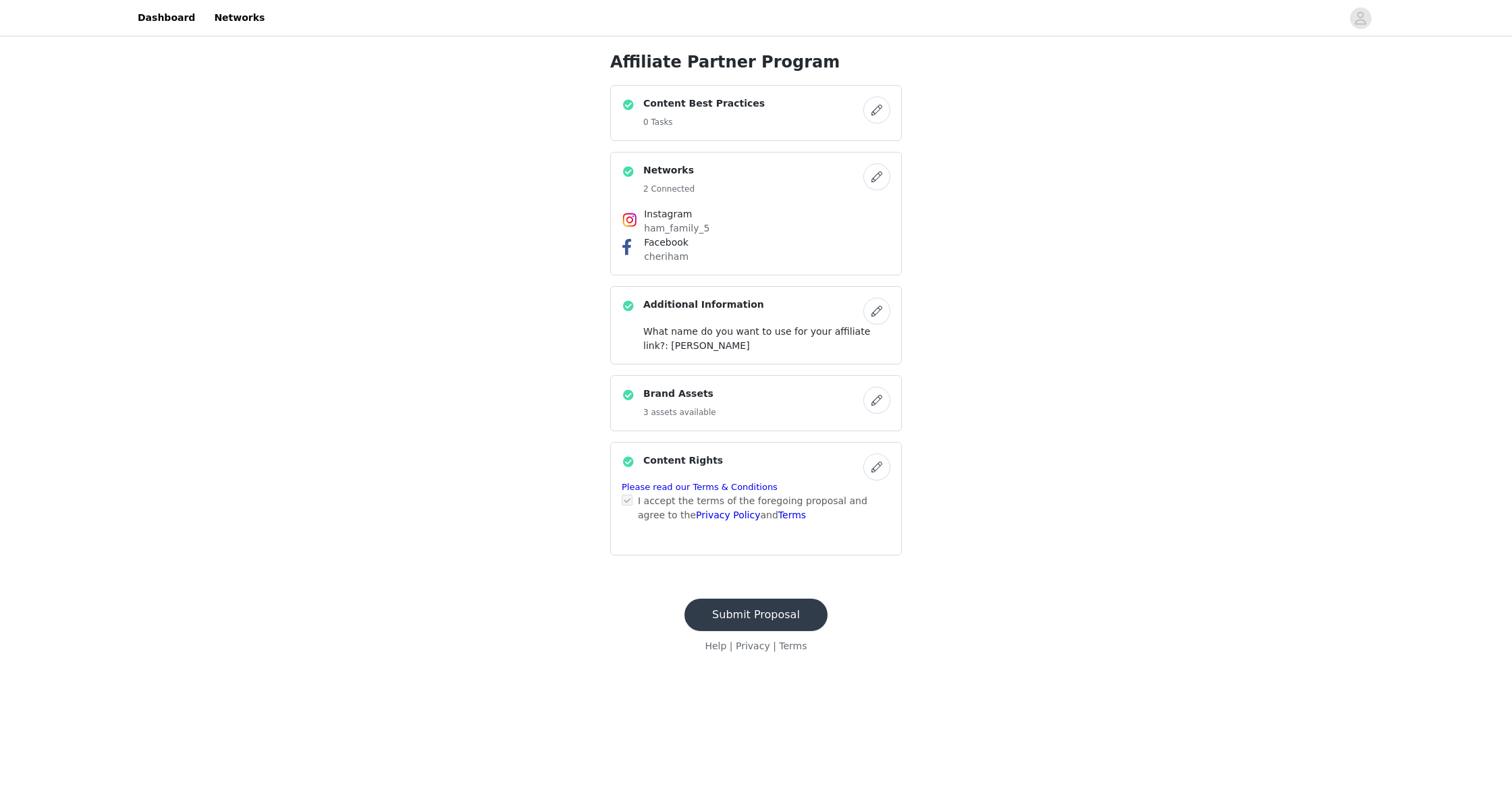
scroll to position [0, 0]
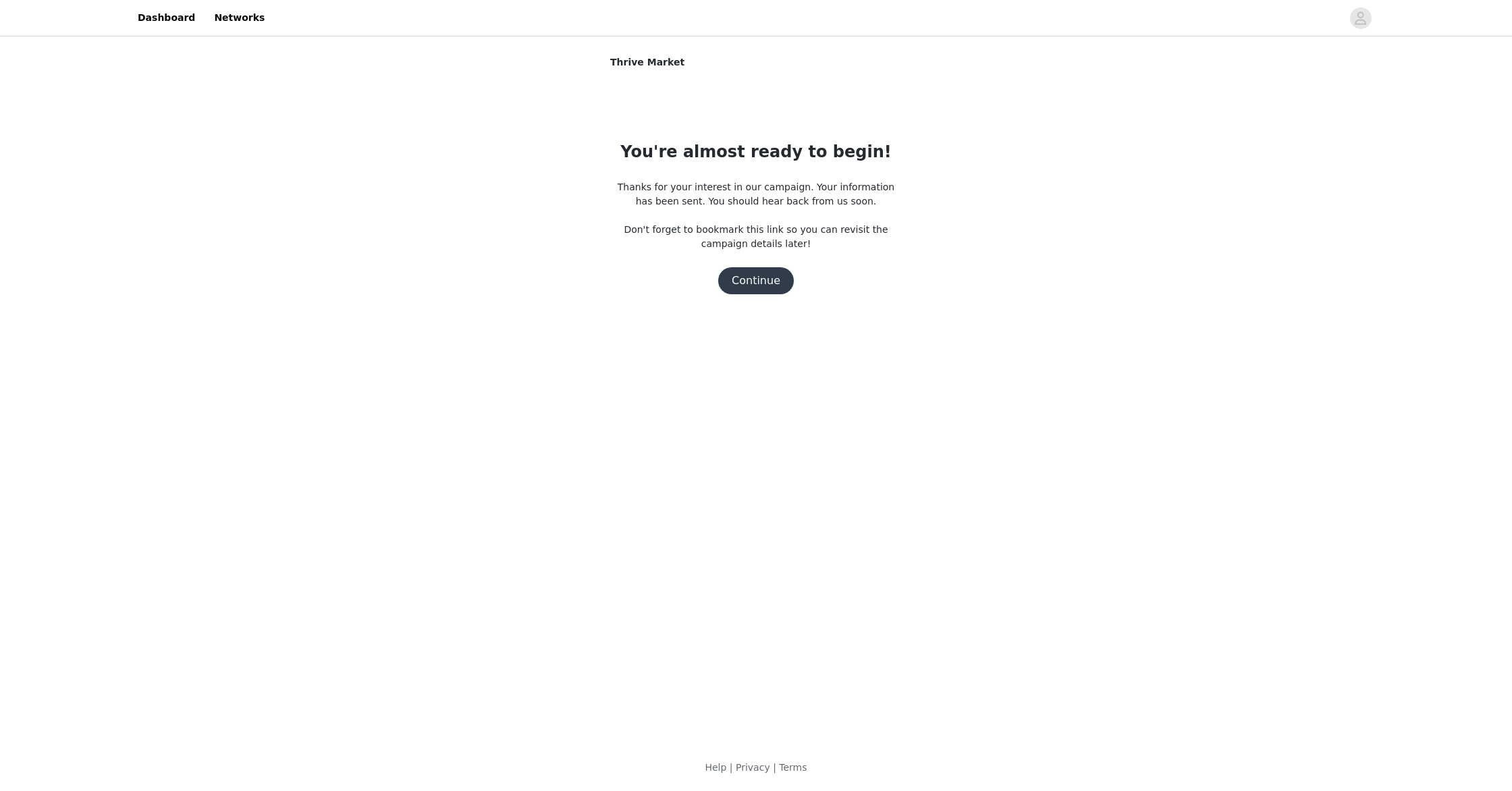
click at [758, 281] on button "Continue" at bounding box center [756, 281] width 76 height 27
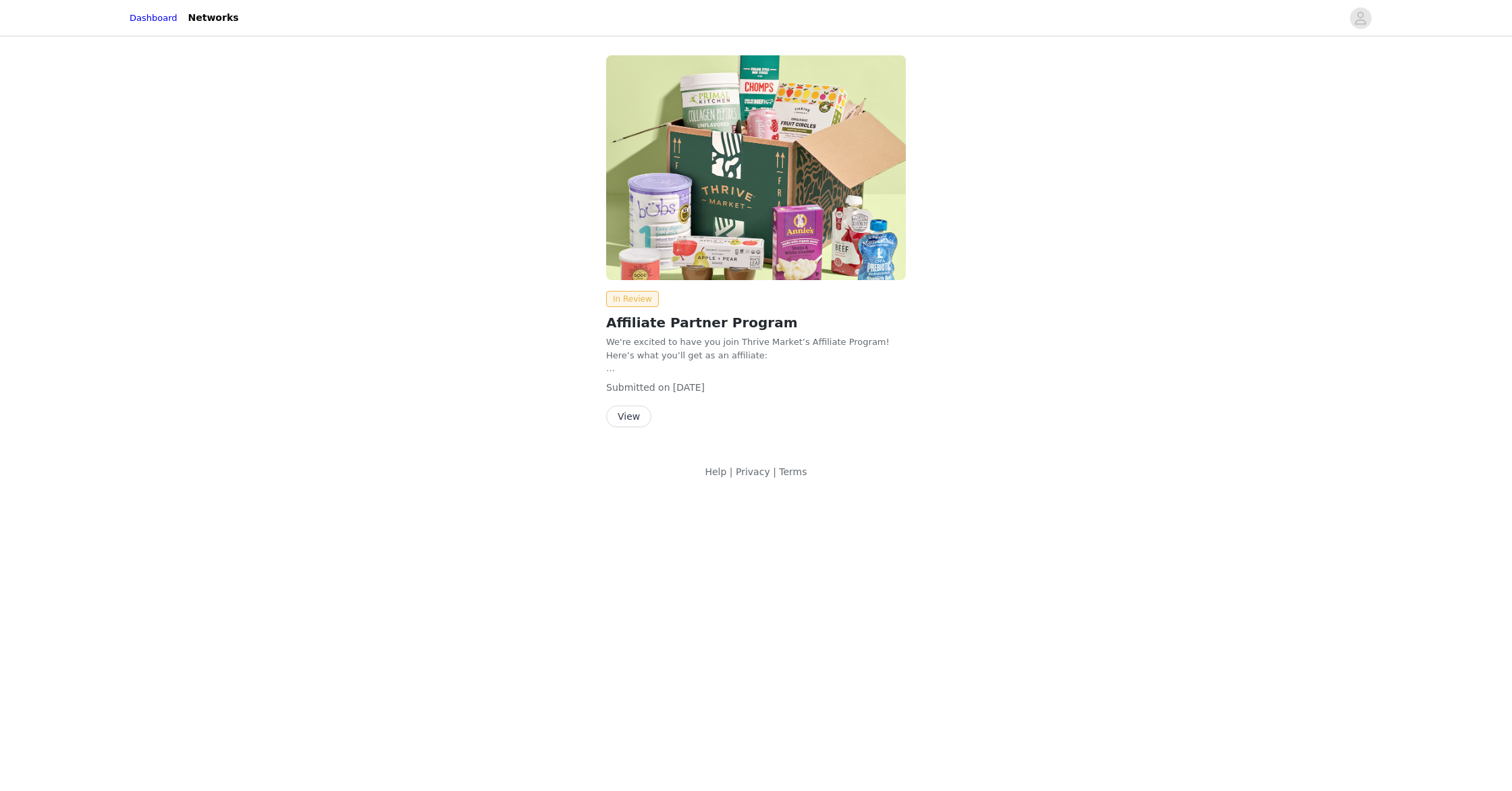
click at [628, 417] on button "View" at bounding box center [628, 416] width 45 height 22
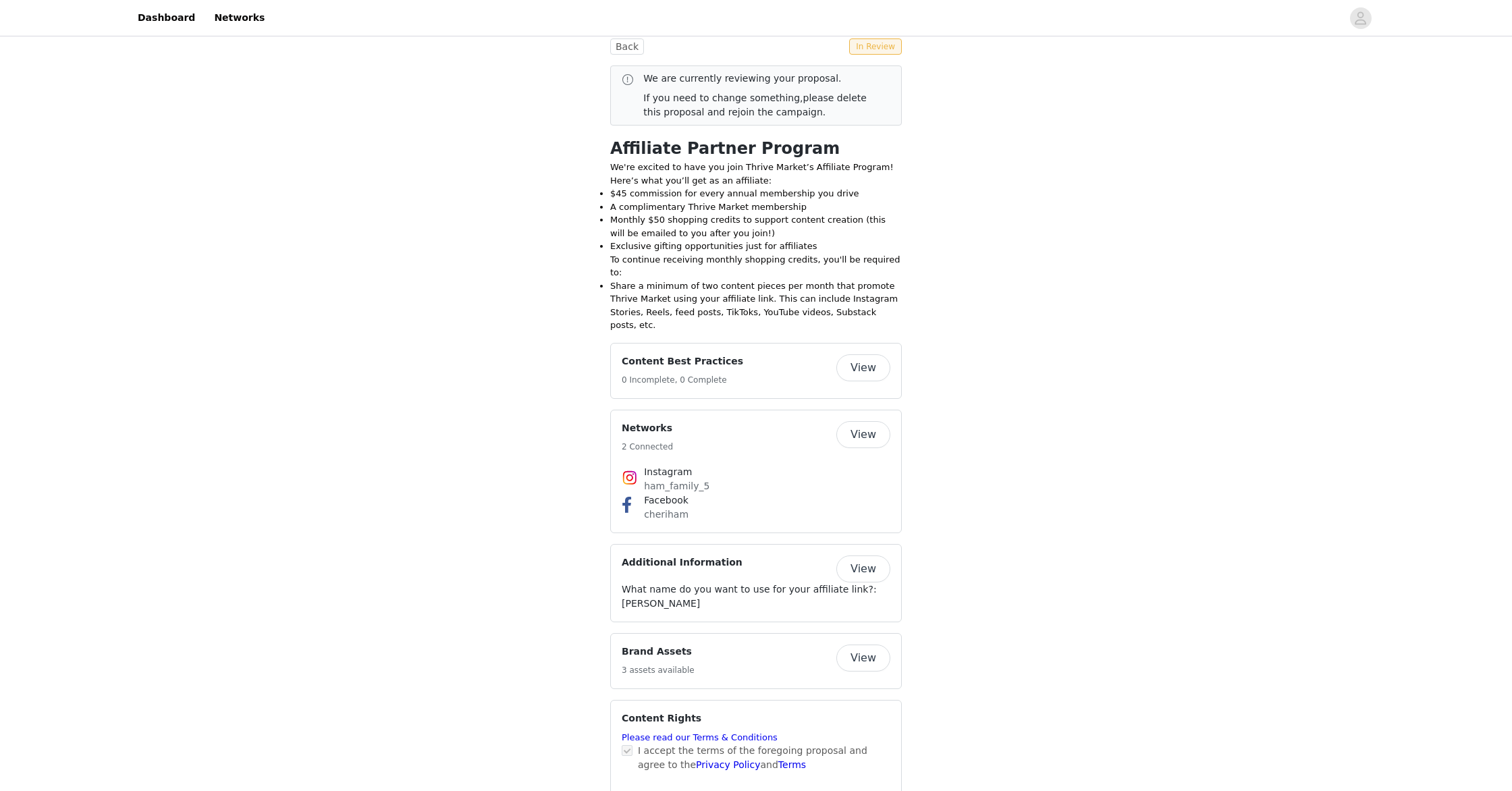
scroll to position [336, 0]
click at [233, 20] on link "Networks" at bounding box center [239, 18] width 67 height 30
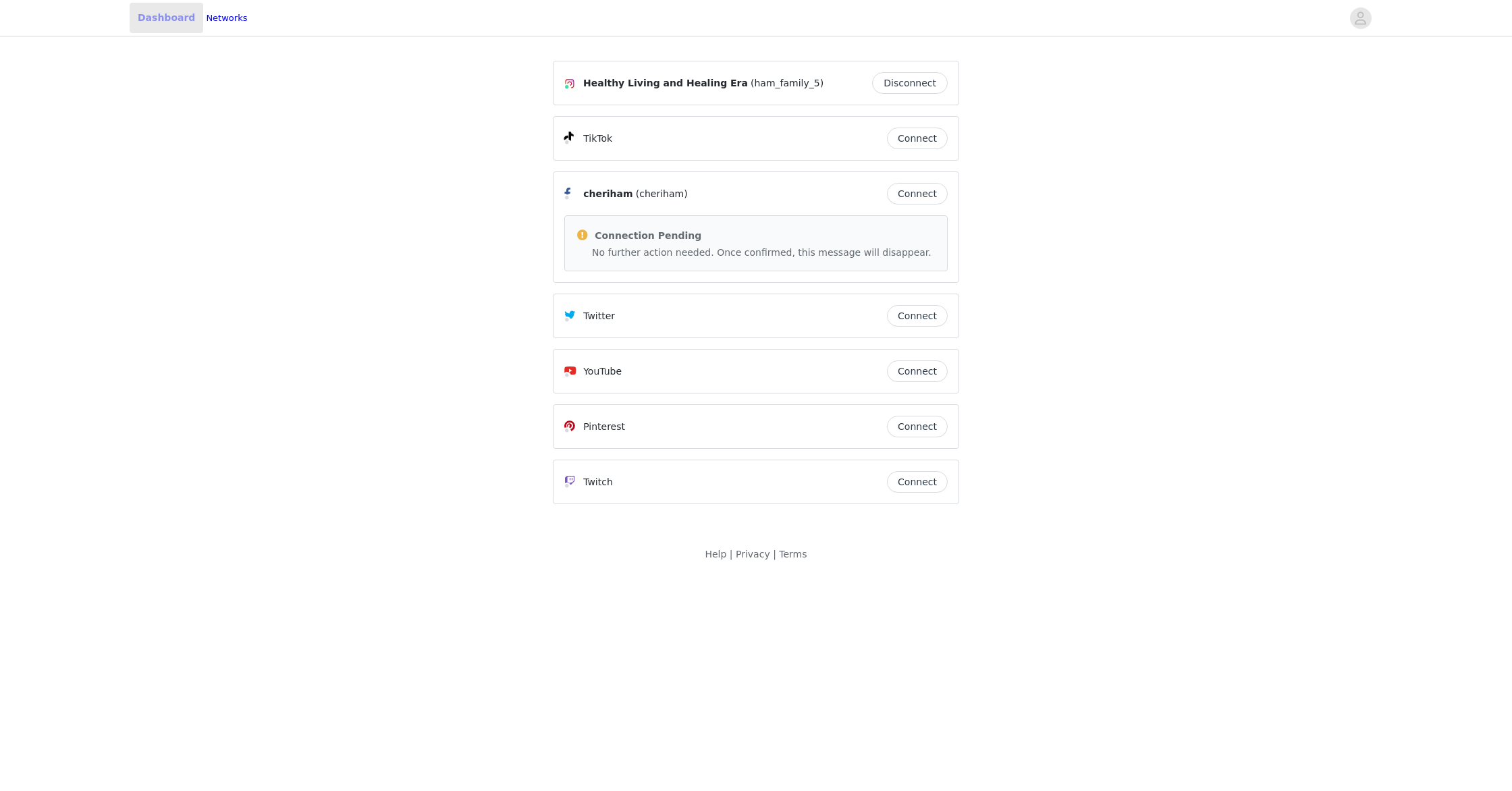
click at [155, 15] on link "Dashboard" at bounding box center [166, 18] width 74 height 30
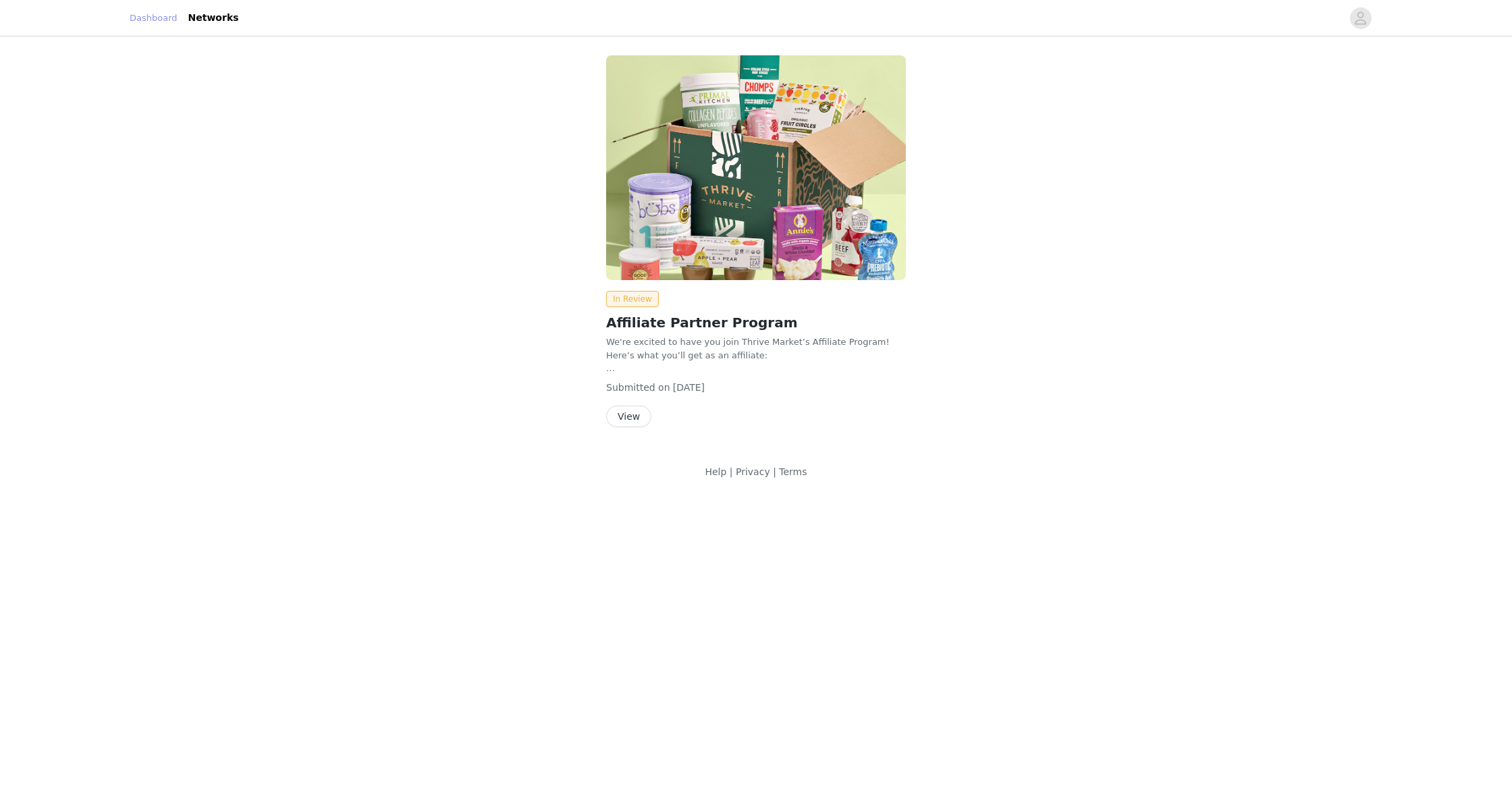
click at [155, 15] on link "Dashboard" at bounding box center [153, 18] width 48 height 13
